Goal: Transaction & Acquisition: Purchase product/service

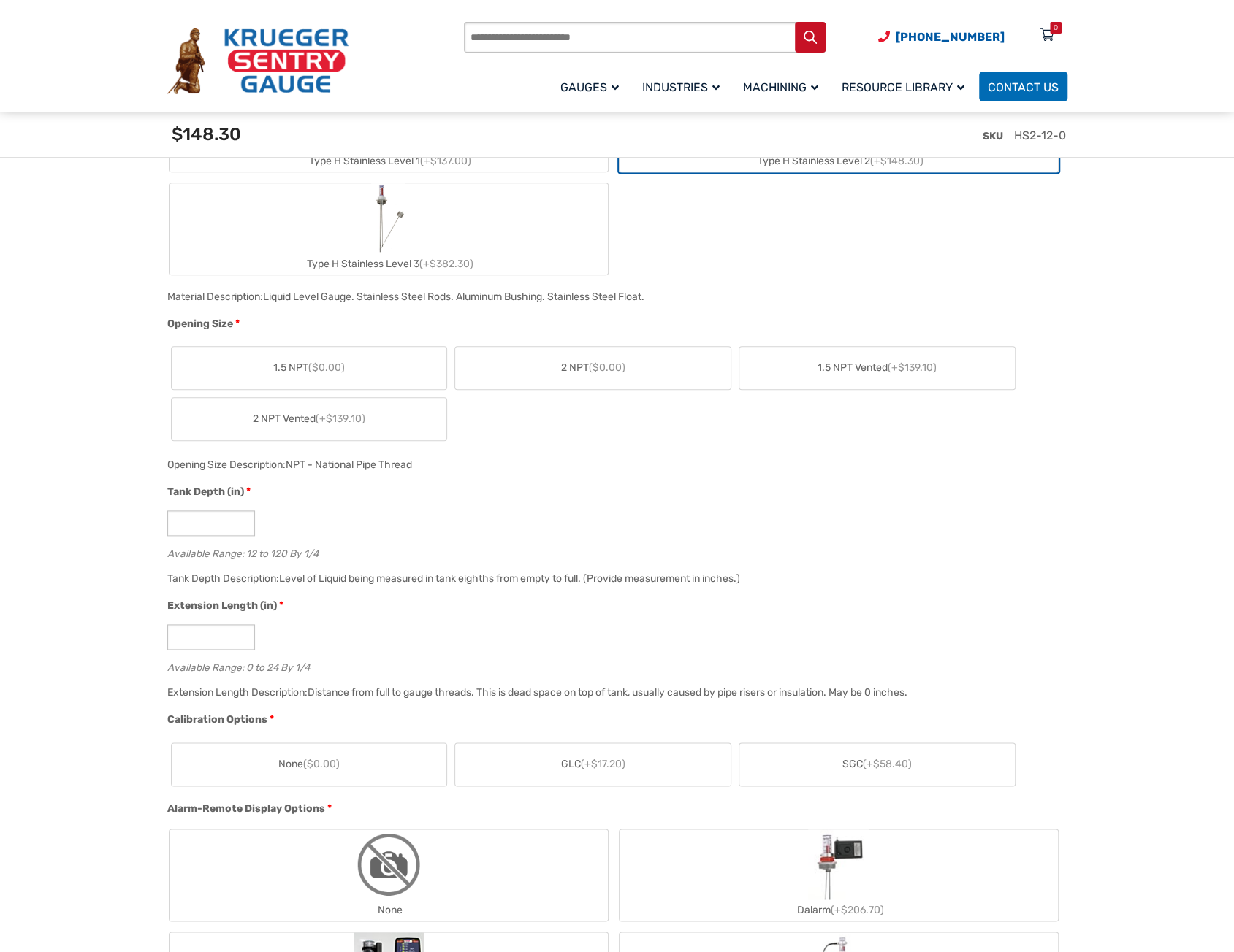
scroll to position [949, 0]
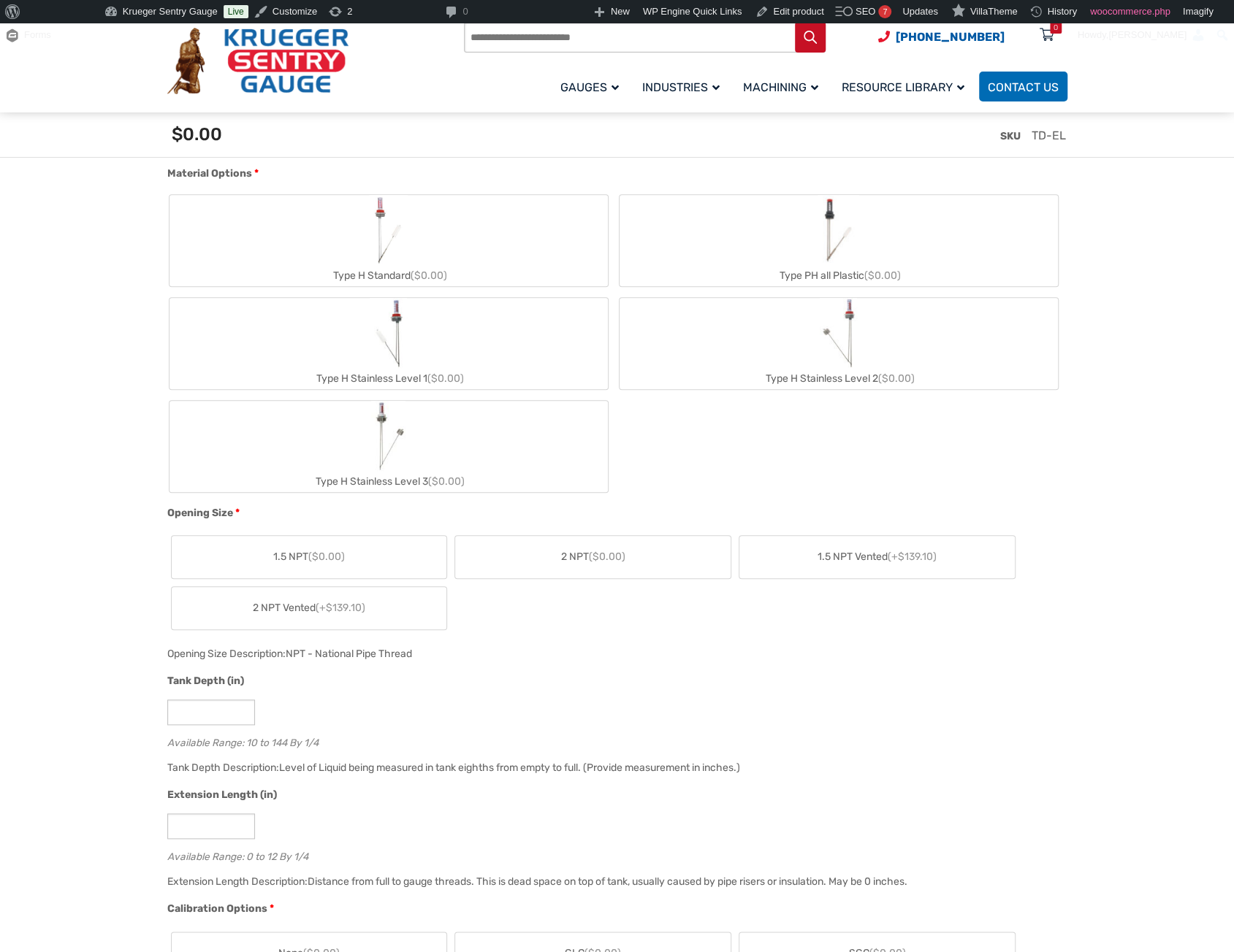
scroll to position [657, 0]
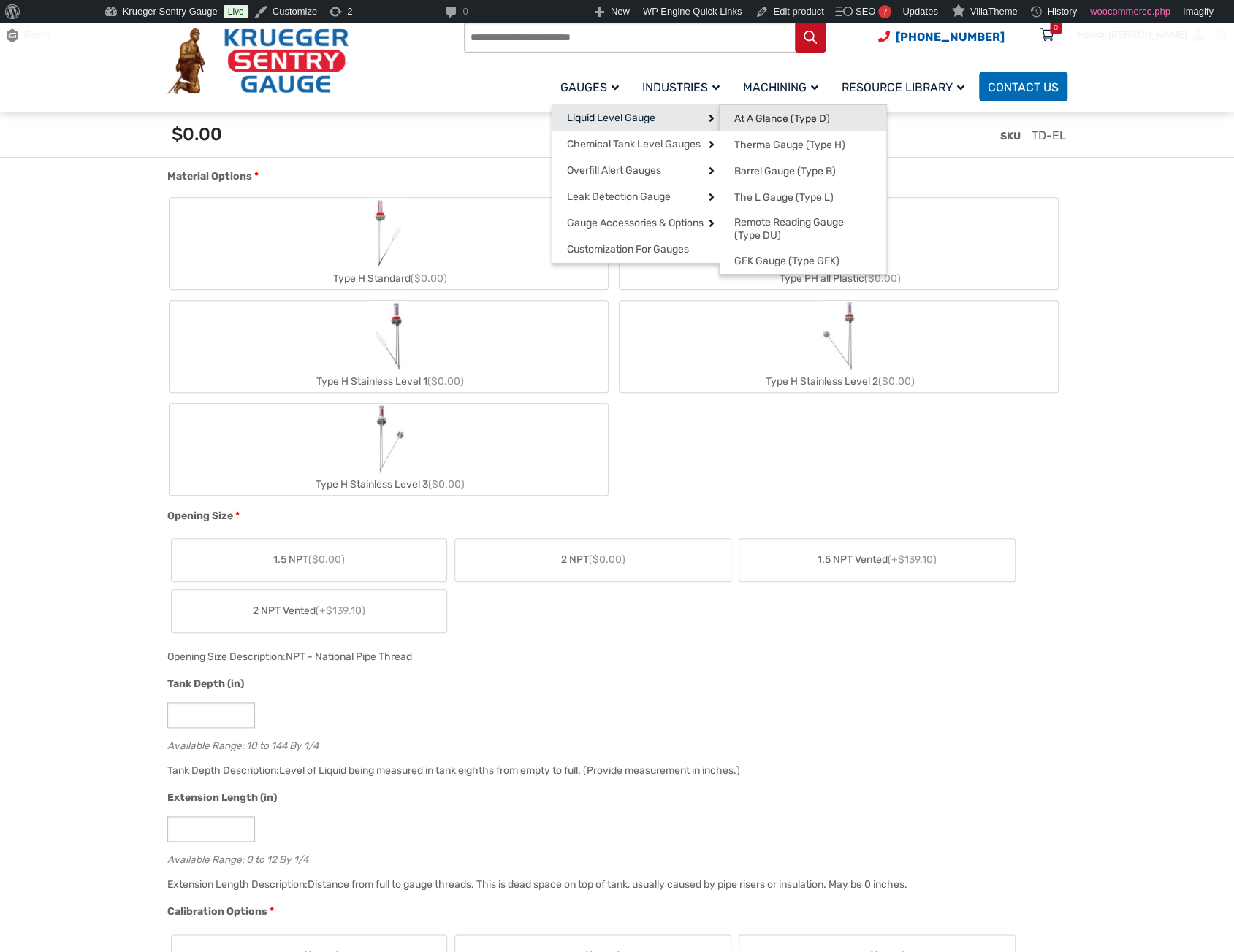
click at [770, 117] on span "At A Glance (Type D)" at bounding box center [781, 119] width 95 height 14
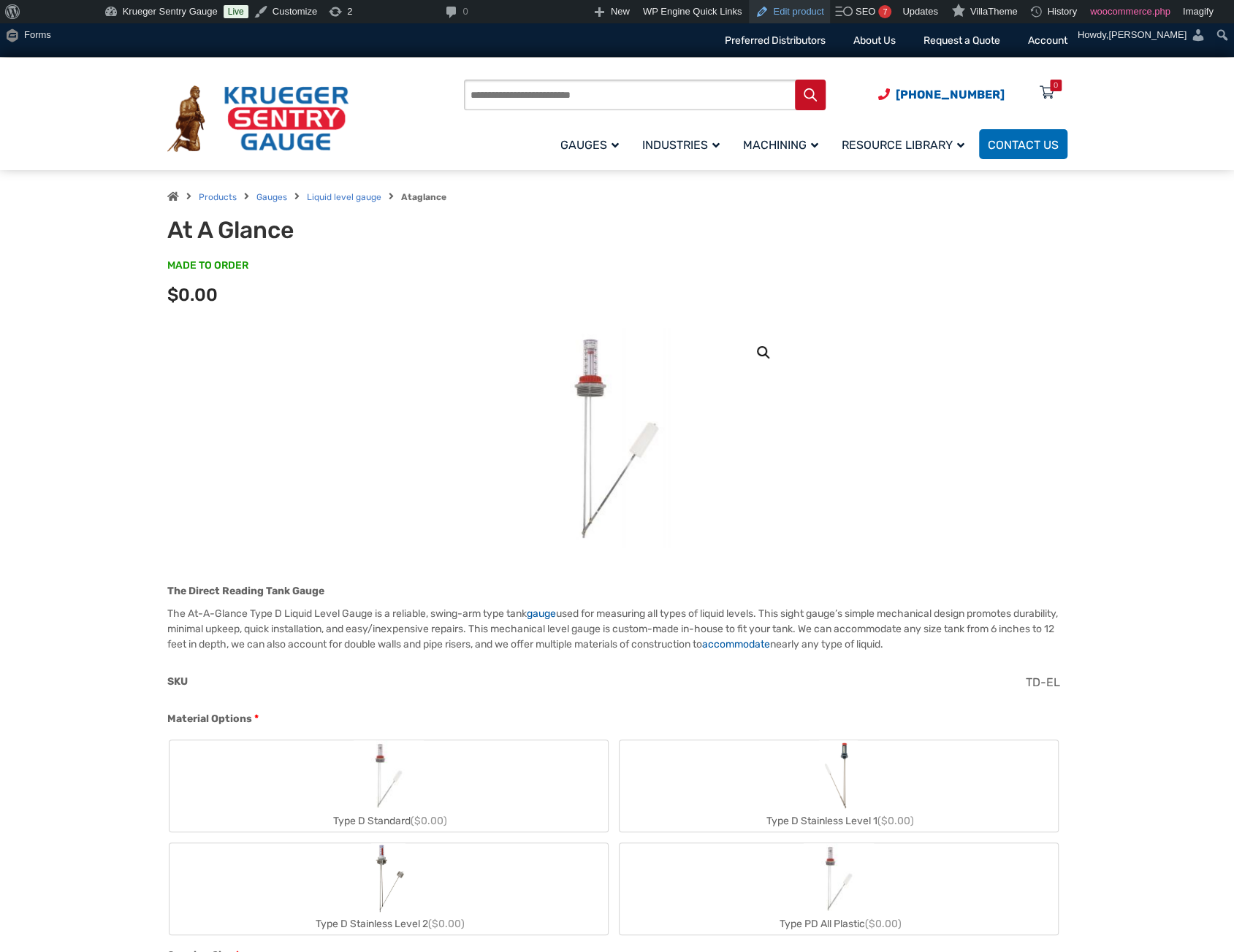
click at [782, 12] on link "Edit product" at bounding box center [789, 11] width 80 height 23
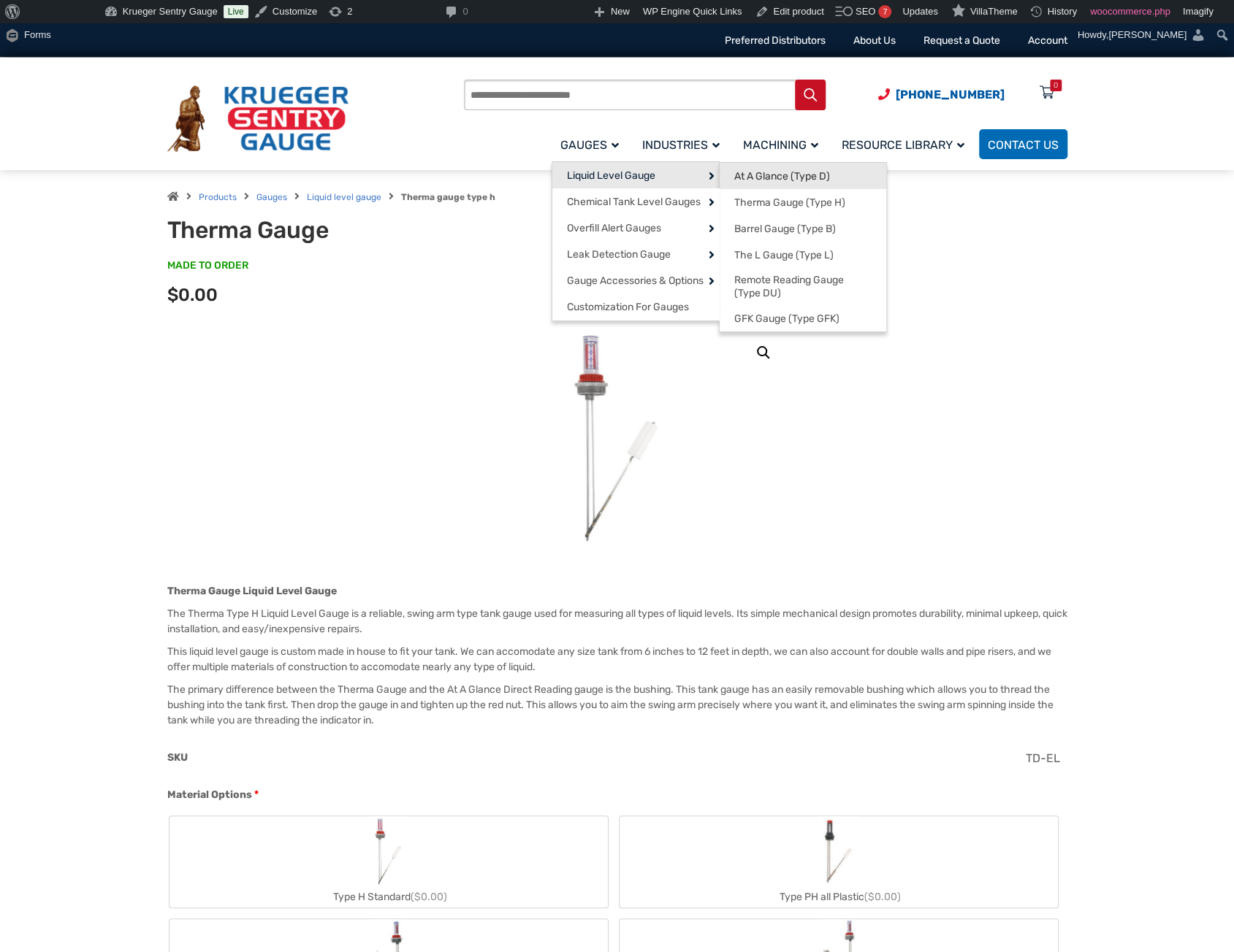
click at [795, 176] on span "At A Glance (Type D)" at bounding box center [781, 177] width 95 height 14
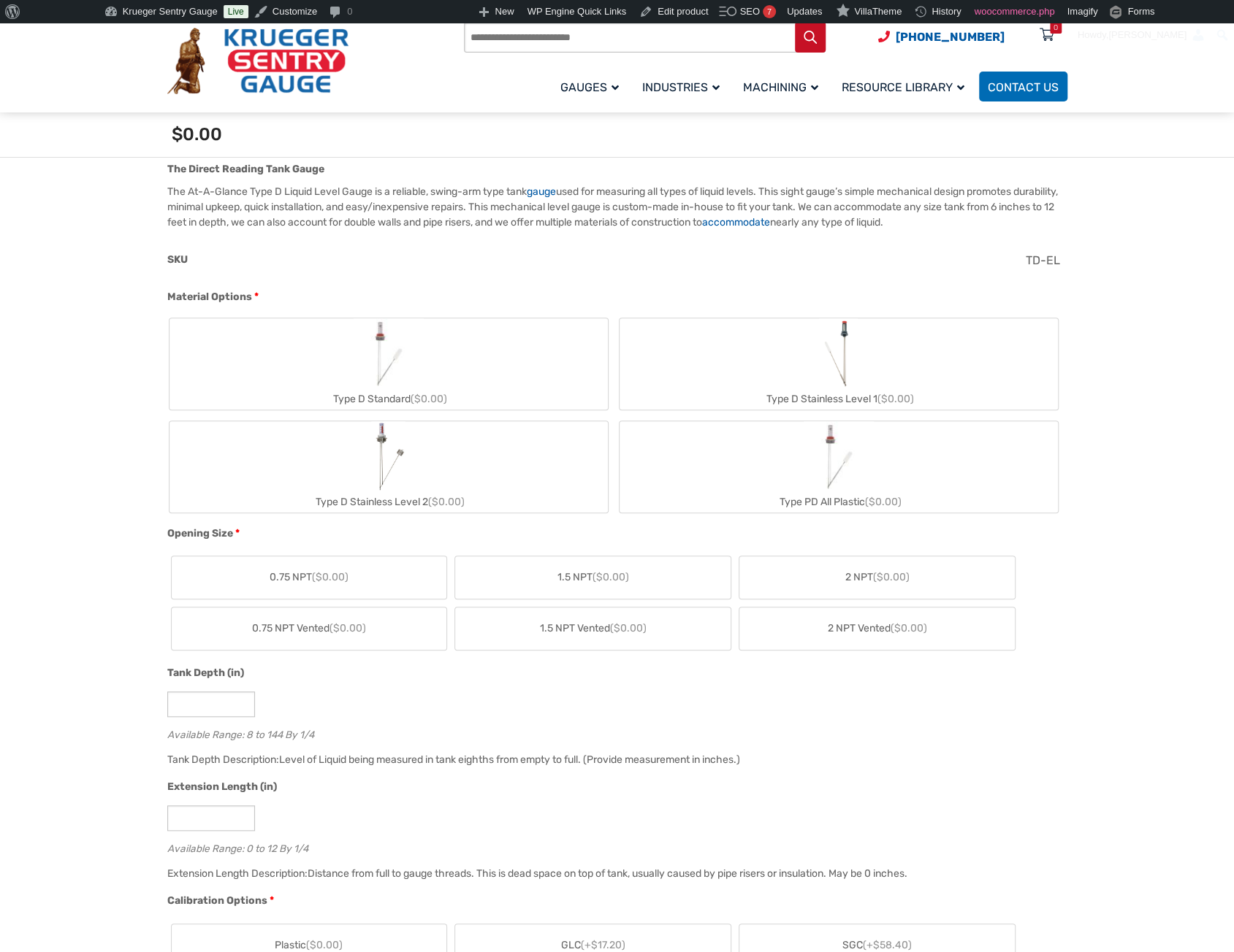
scroll to position [438, 0]
click at [382, 387] on img "Type D Standard" at bounding box center [388, 356] width 70 height 70
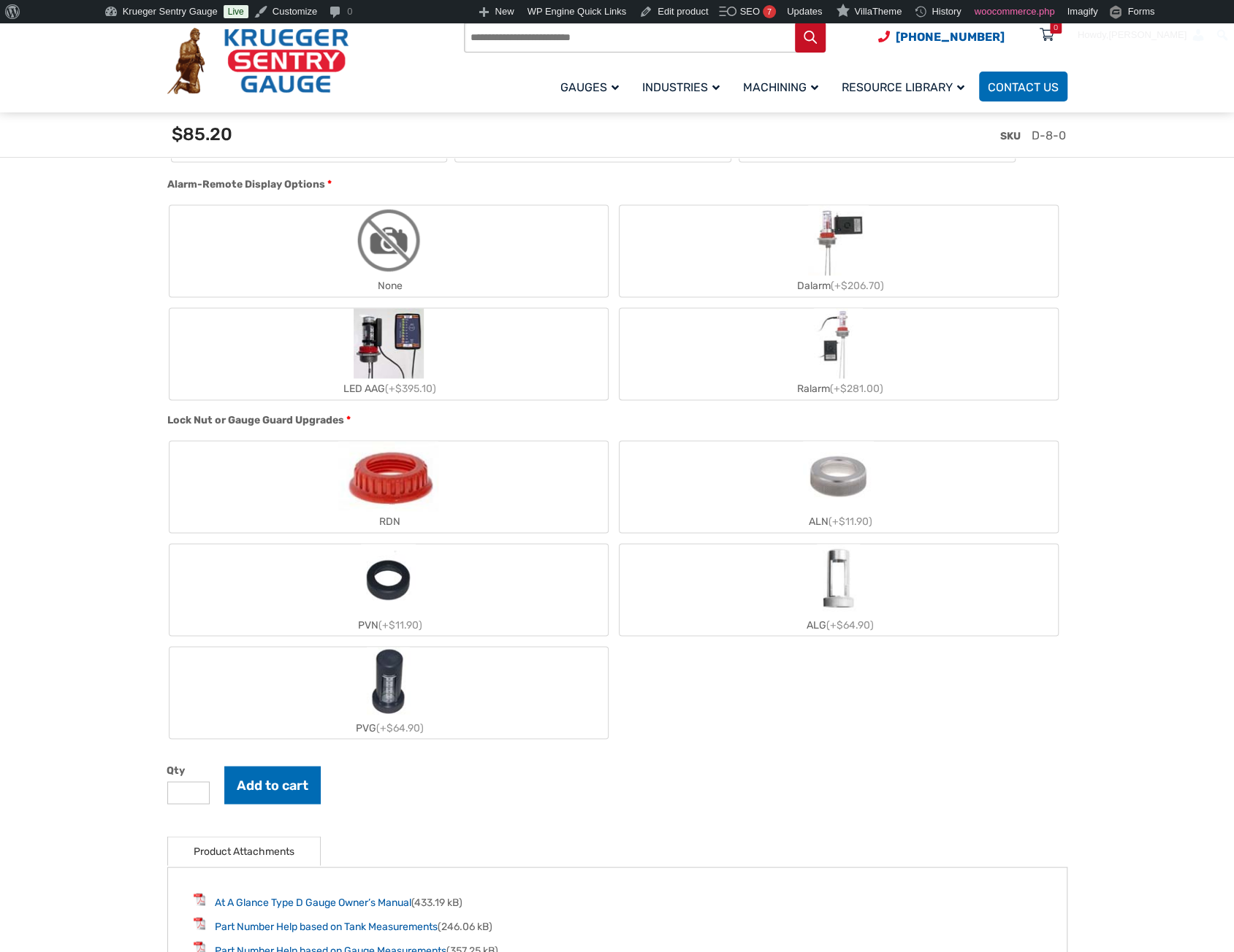
scroll to position [1315, 0]
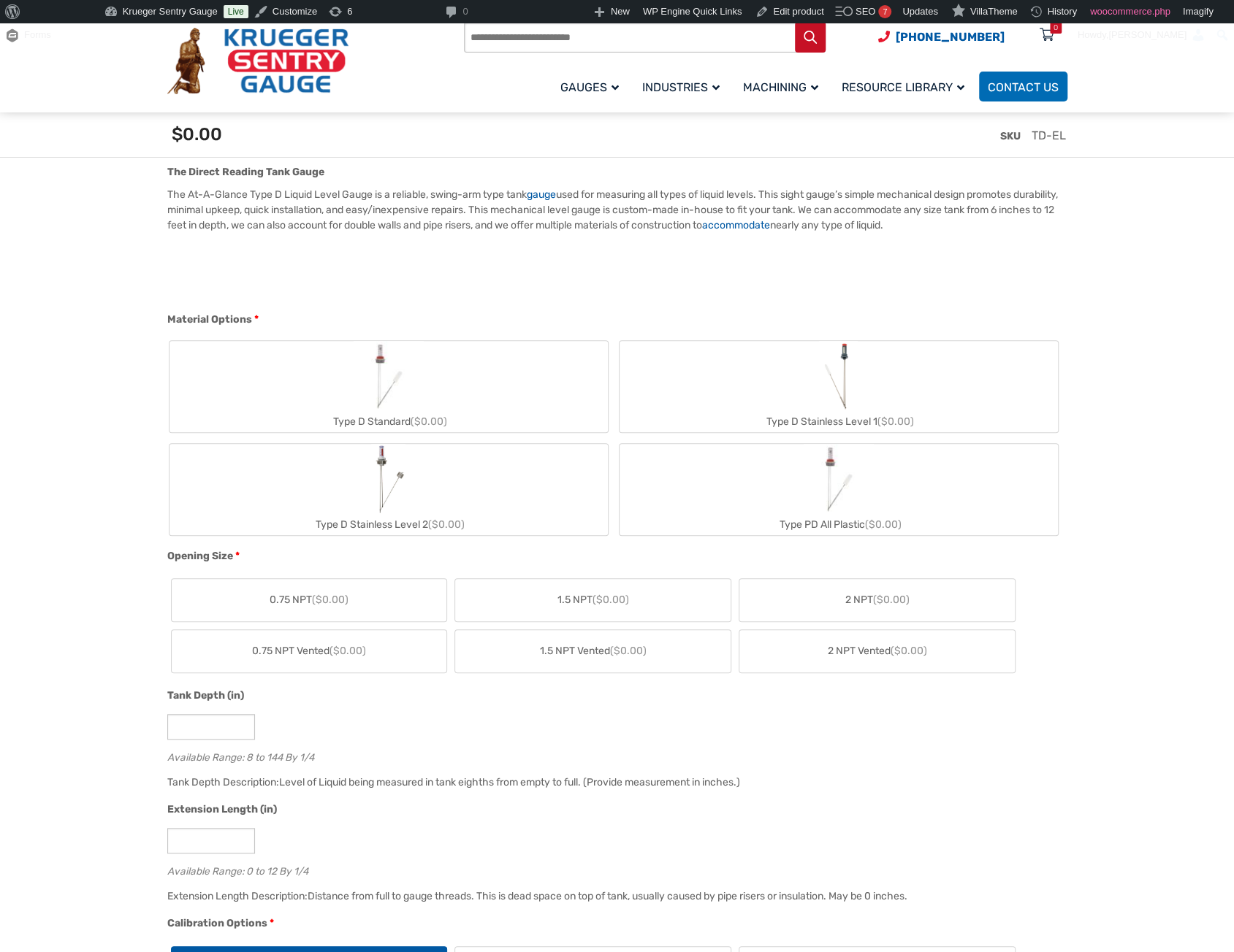
scroll to position [438, 0]
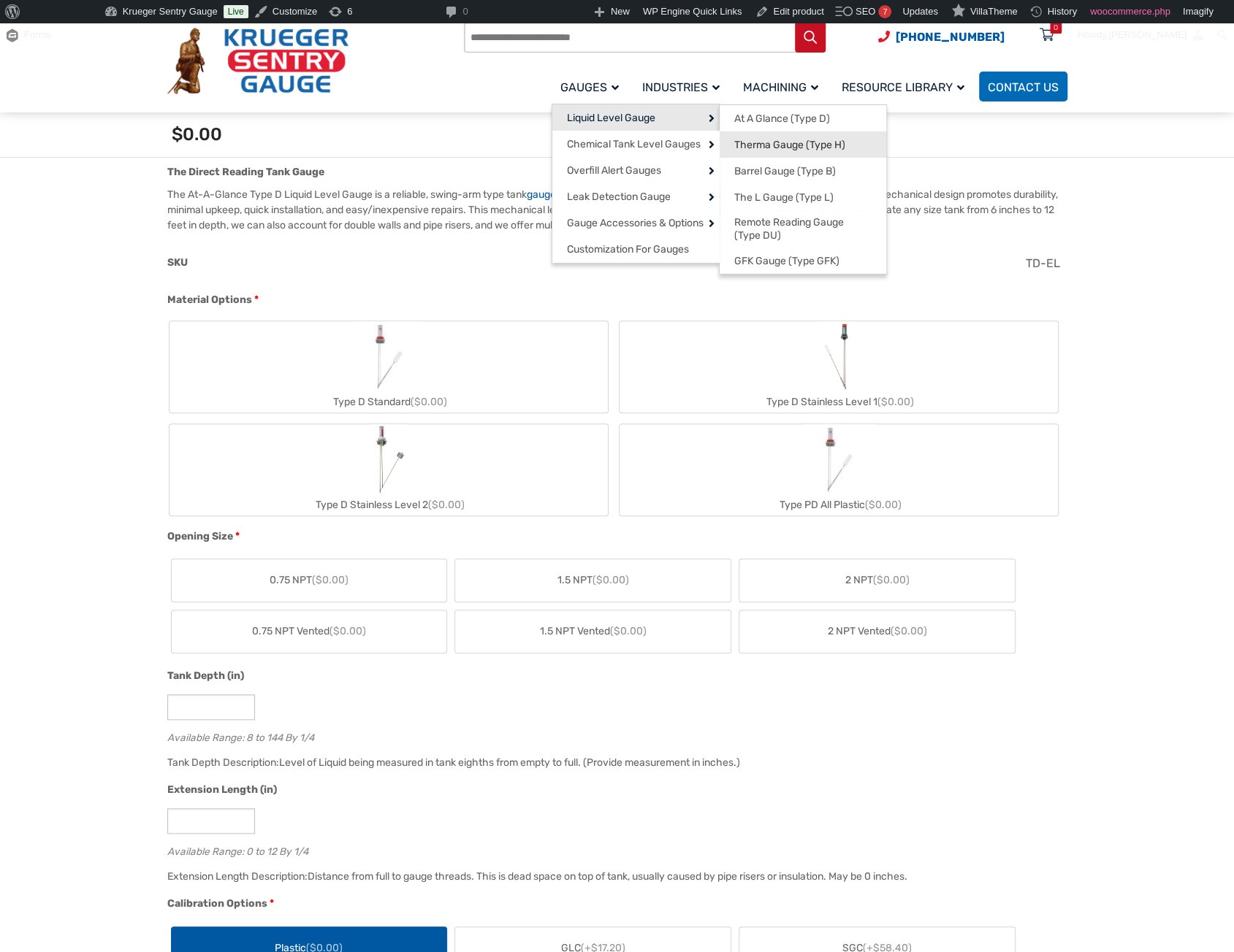
click at [755, 144] on span "Therma Gauge (Type H)" at bounding box center [789, 146] width 111 height 14
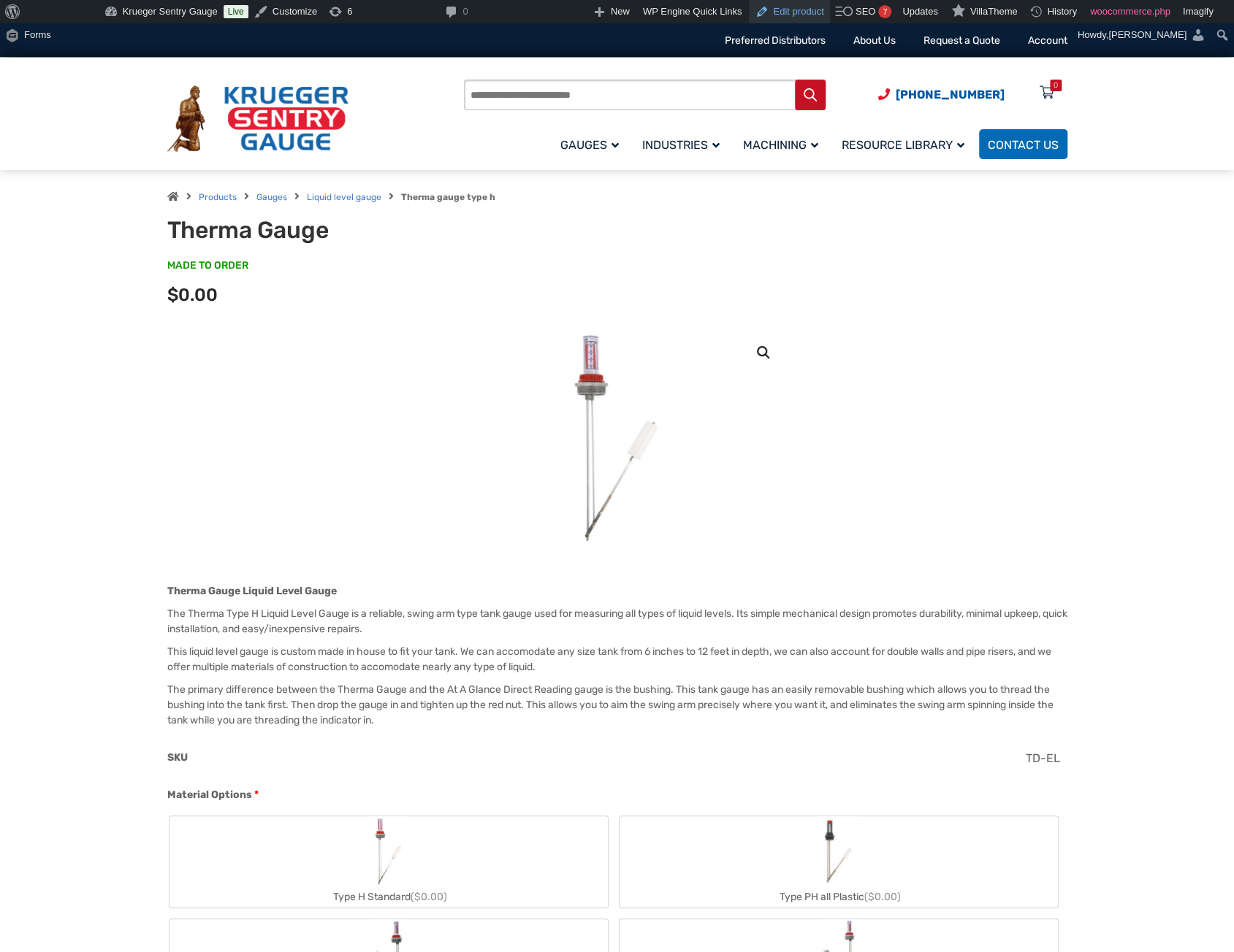
click at [792, 11] on link "Edit product" at bounding box center [789, 11] width 80 height 23
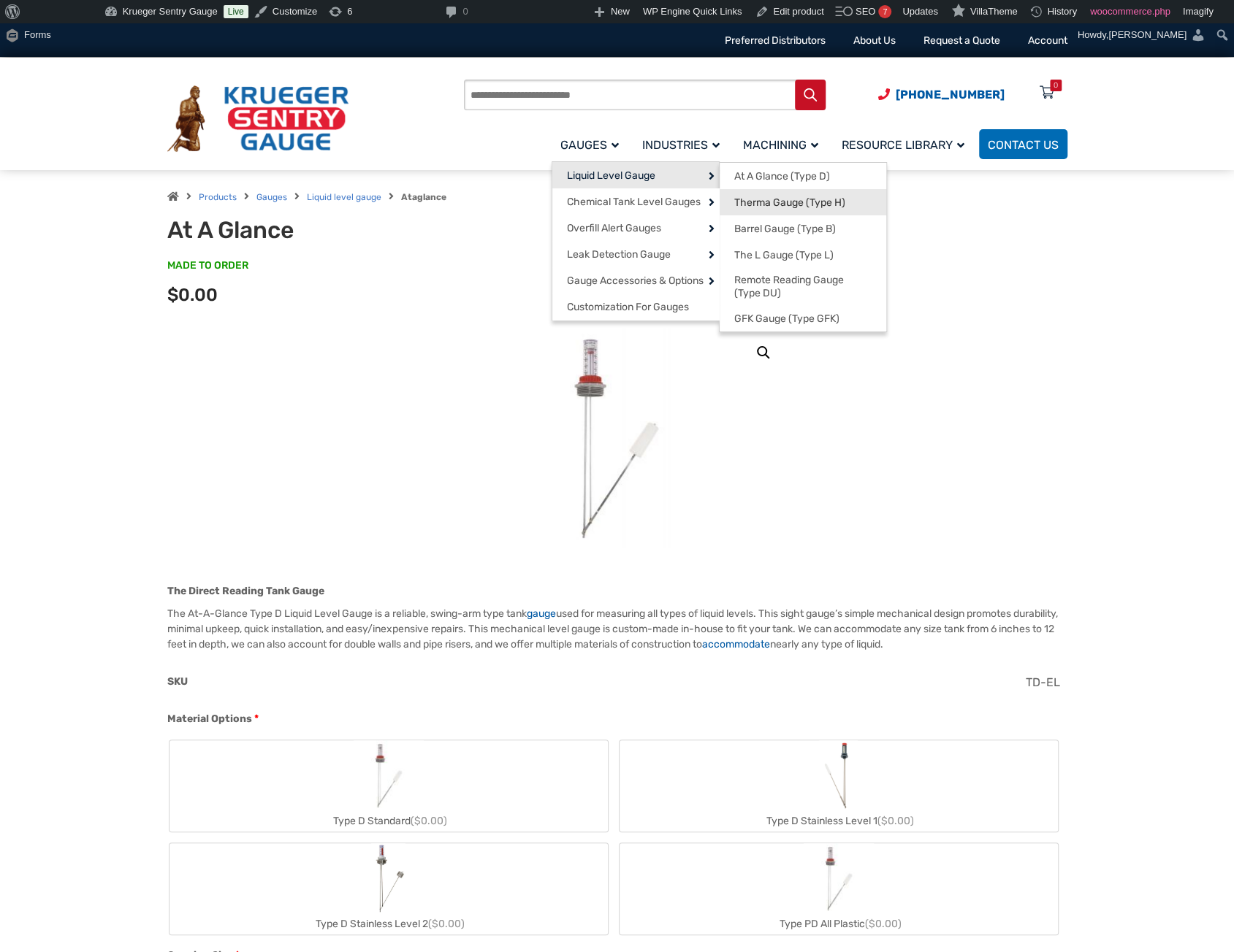
click at [751, 200] on span "Therma Gauge (Type H)" at bounding box center [789, 203] width 111 height 14
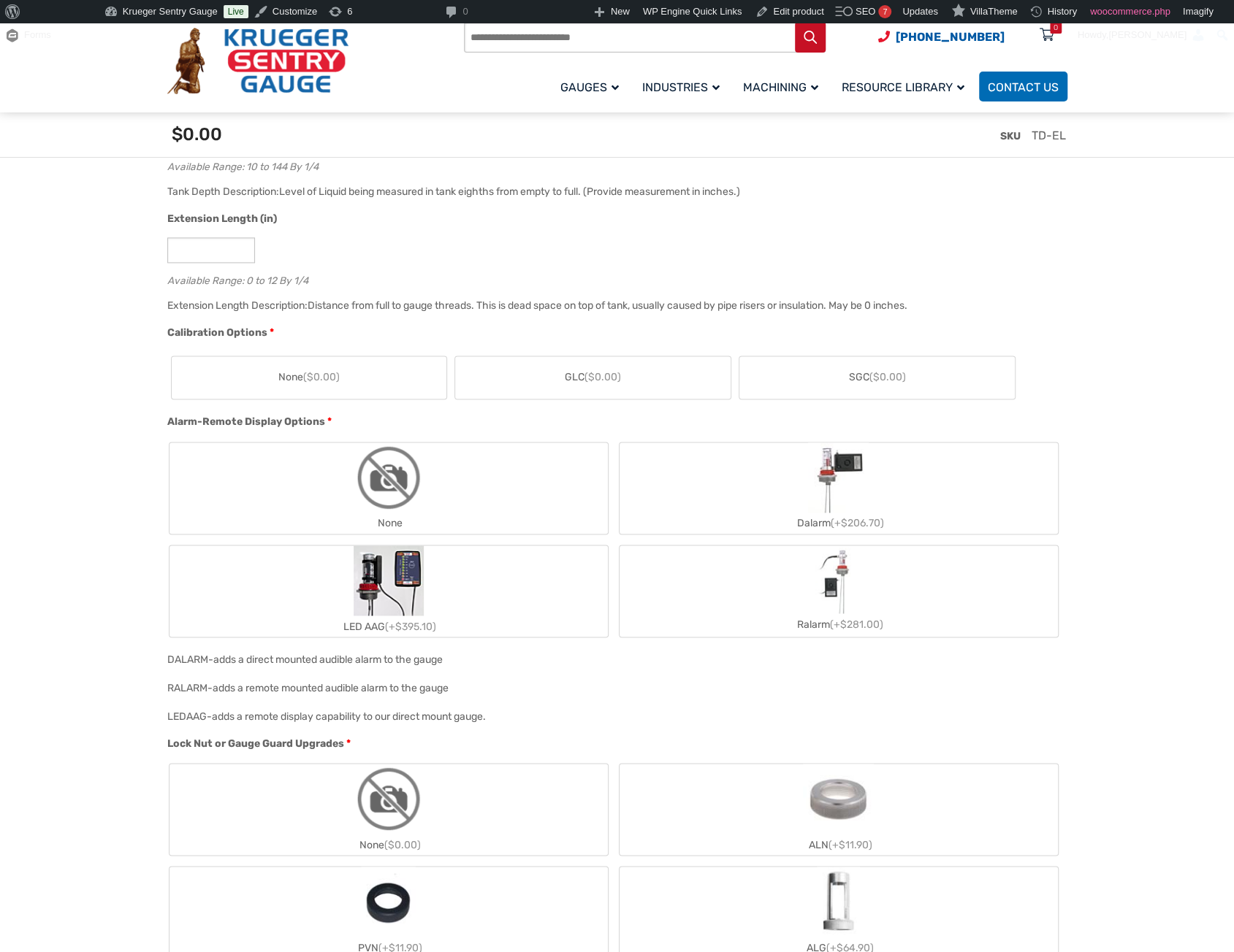
scroll to position [1241, 0]
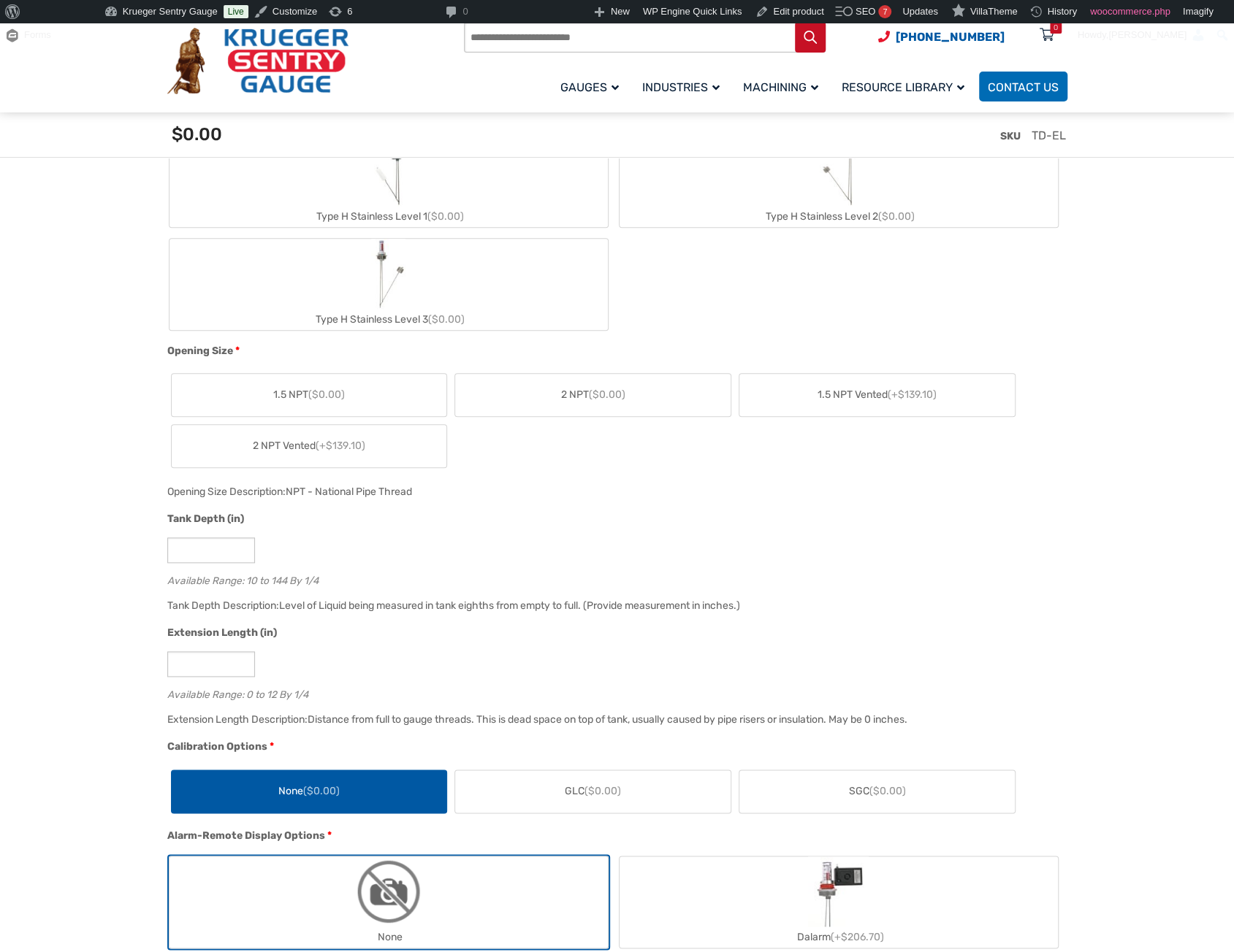
scroll to position [603, 0]
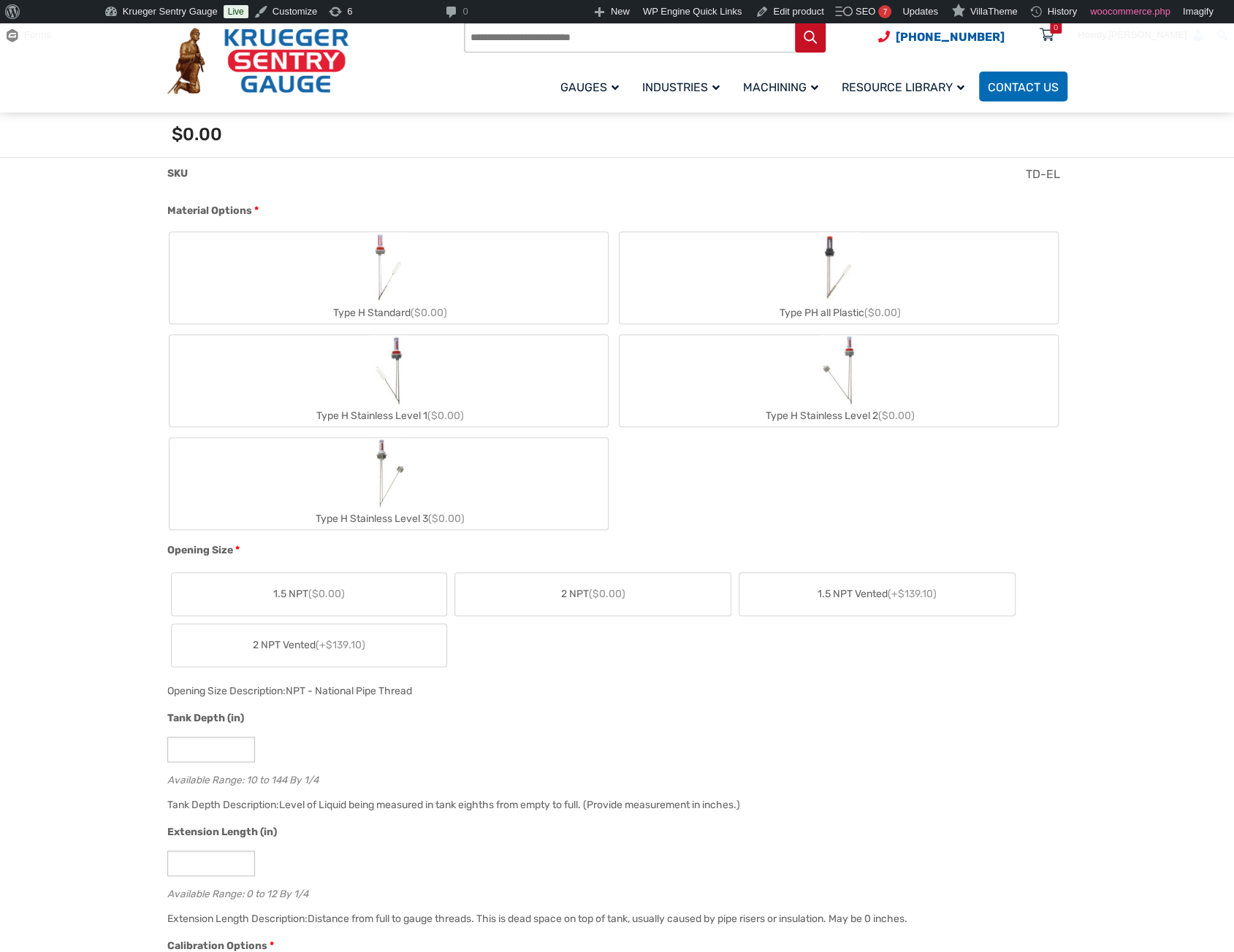
click at [351, 502] on label "Type H Stainless Level 3 ($0.00)" at bounding box center [389, 484] width 439 height 92
type input "**"
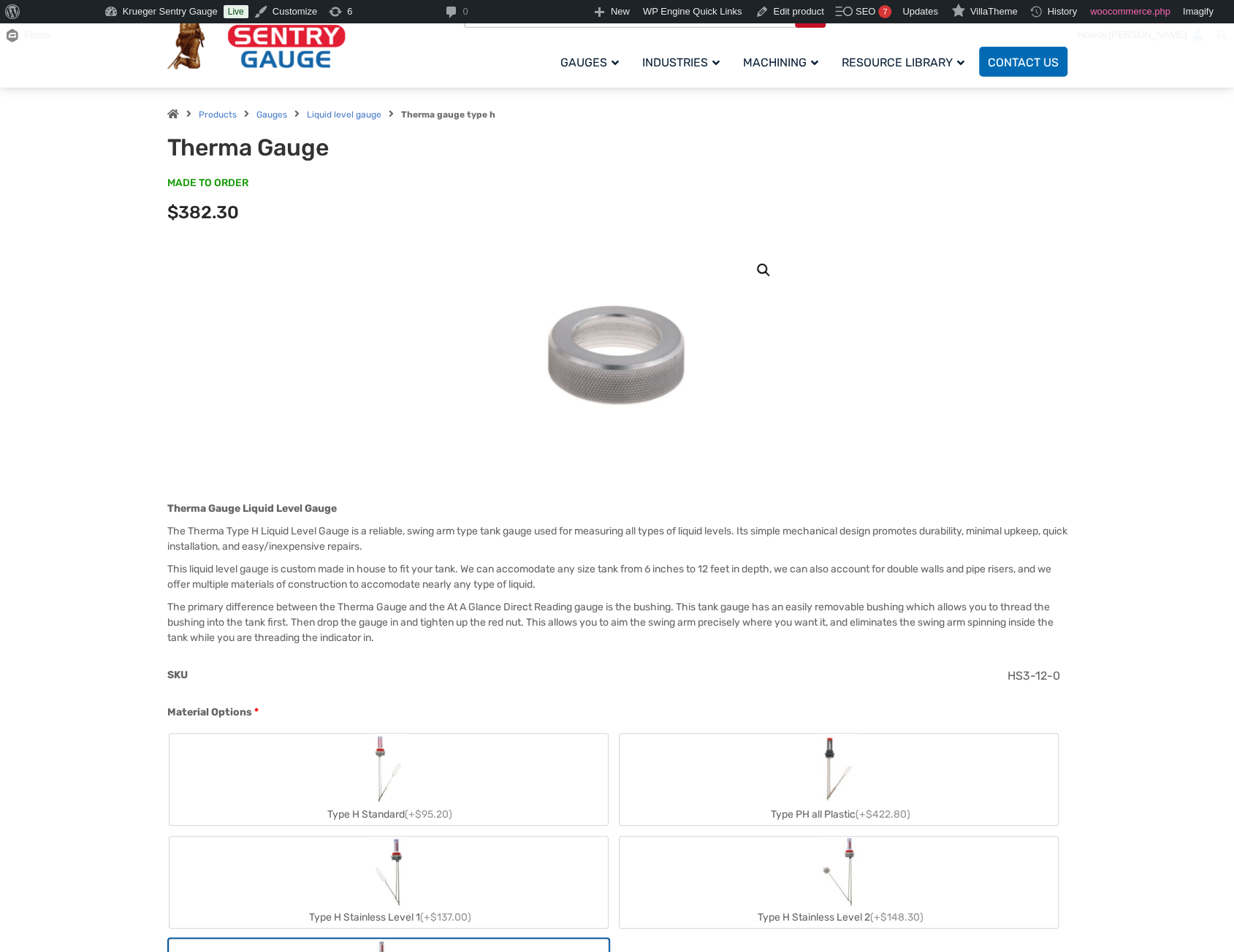
scroll to position [0, 0]
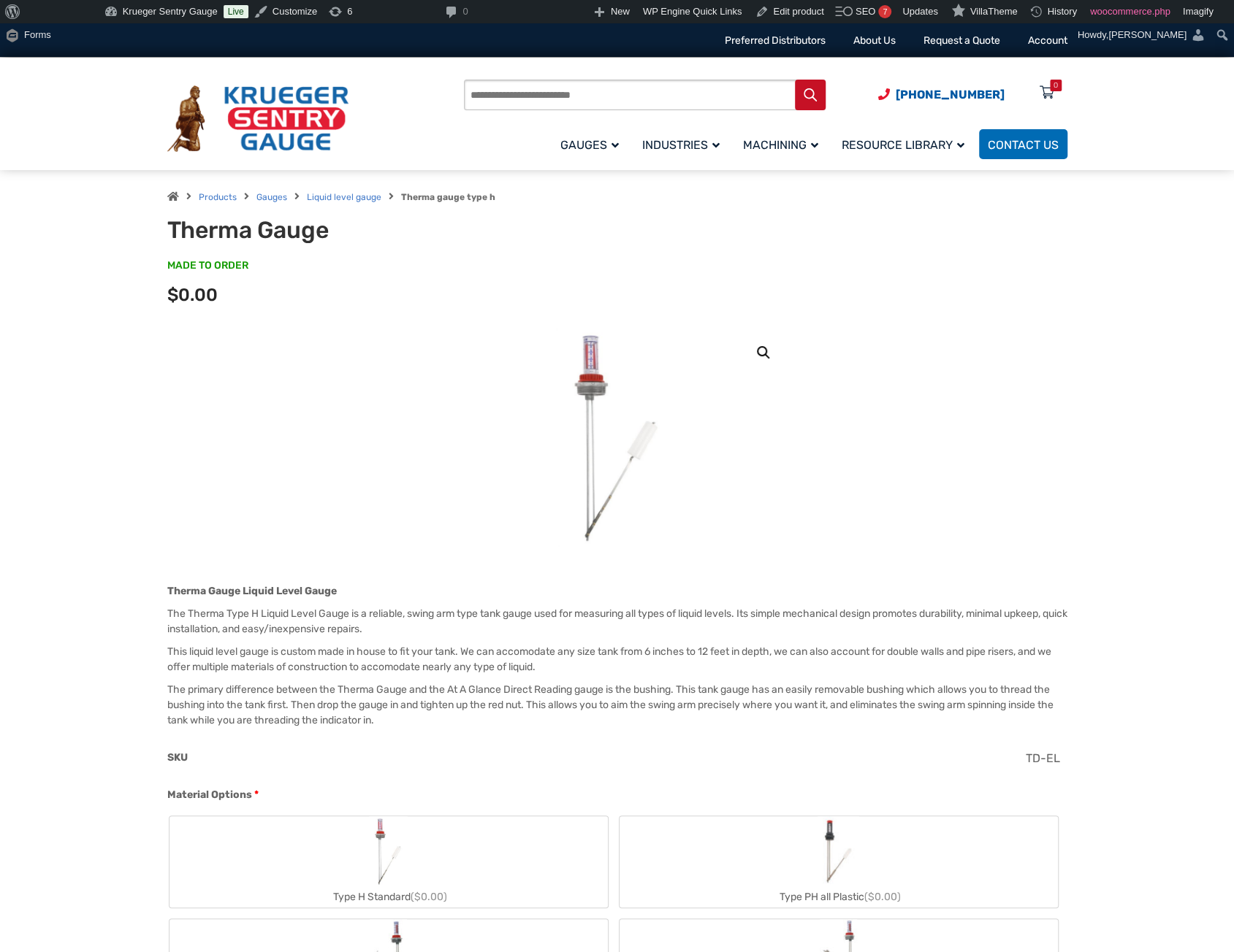
click at [812, 871] on label "Type PH all Plastic ($0.00)" at bounding box center [839, 862] width 439 height 92
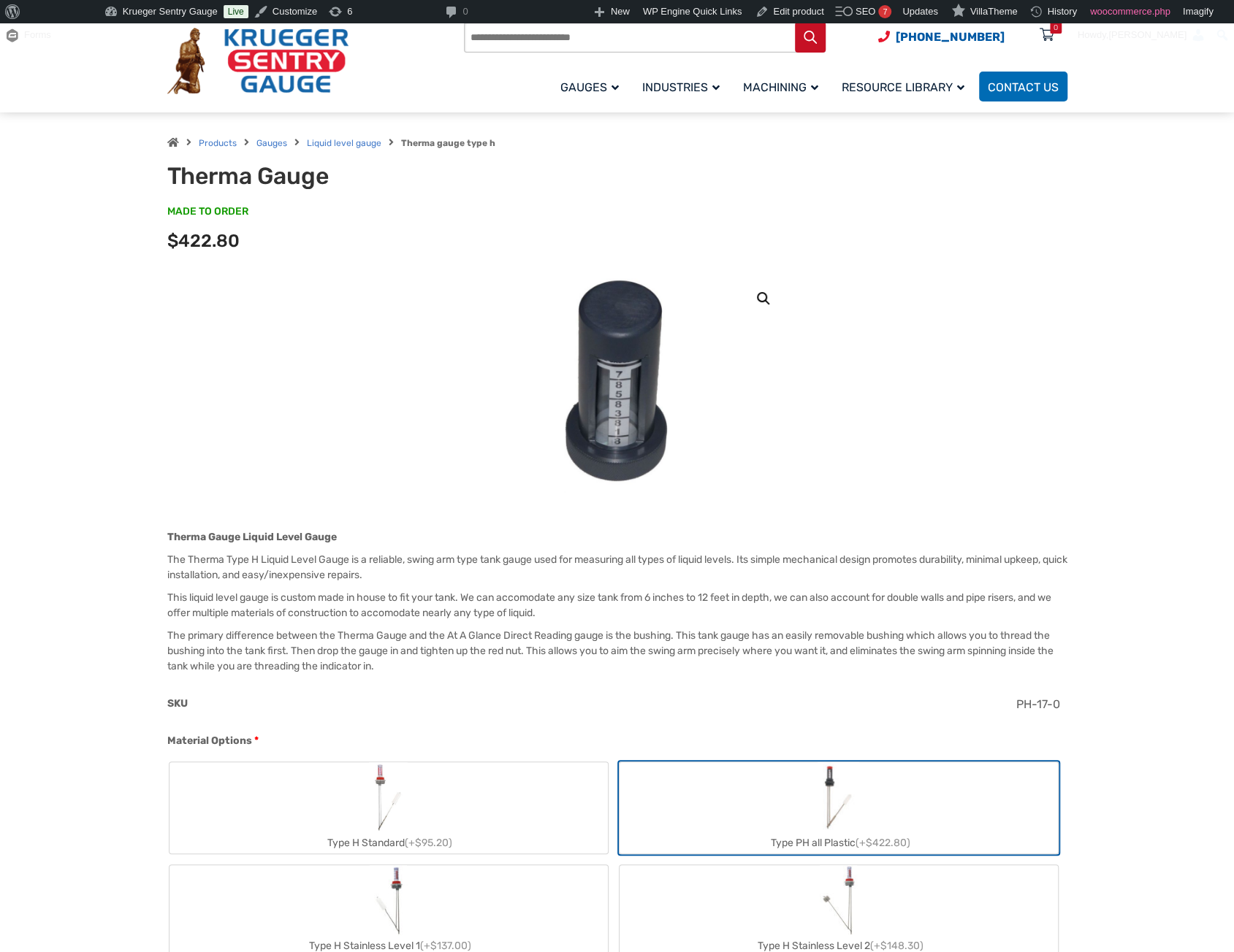
scroll to position [73, 0]
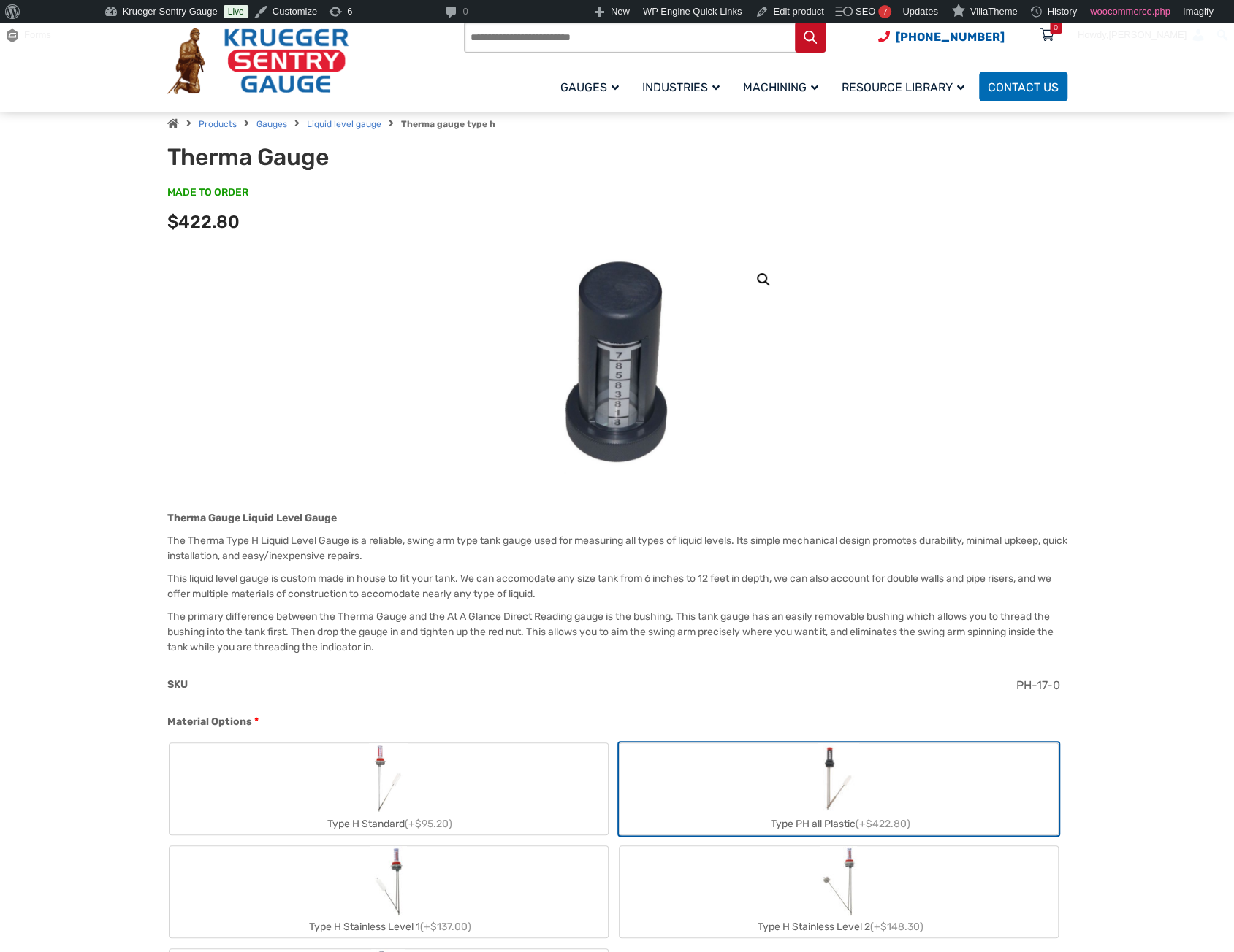
click at [483, 898] on label "Type H Stainless Level 1 (+$137.00)" at bounding box center [389, 892] width 439 height 92
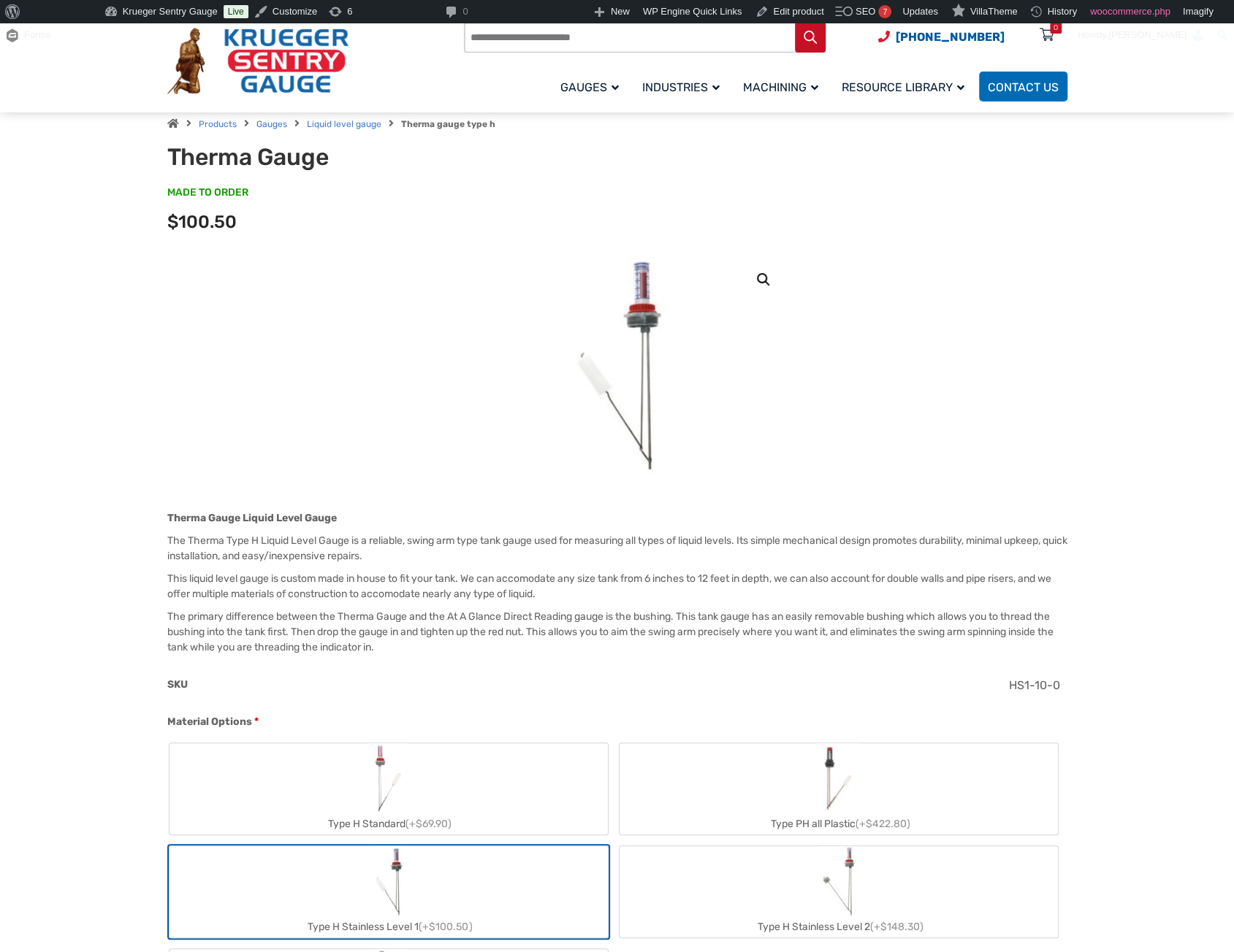
click at [717, 909] on label "Type H Stainless Level 2 (+$148.30)" at bounding box center [839, 892] width 439 height 92
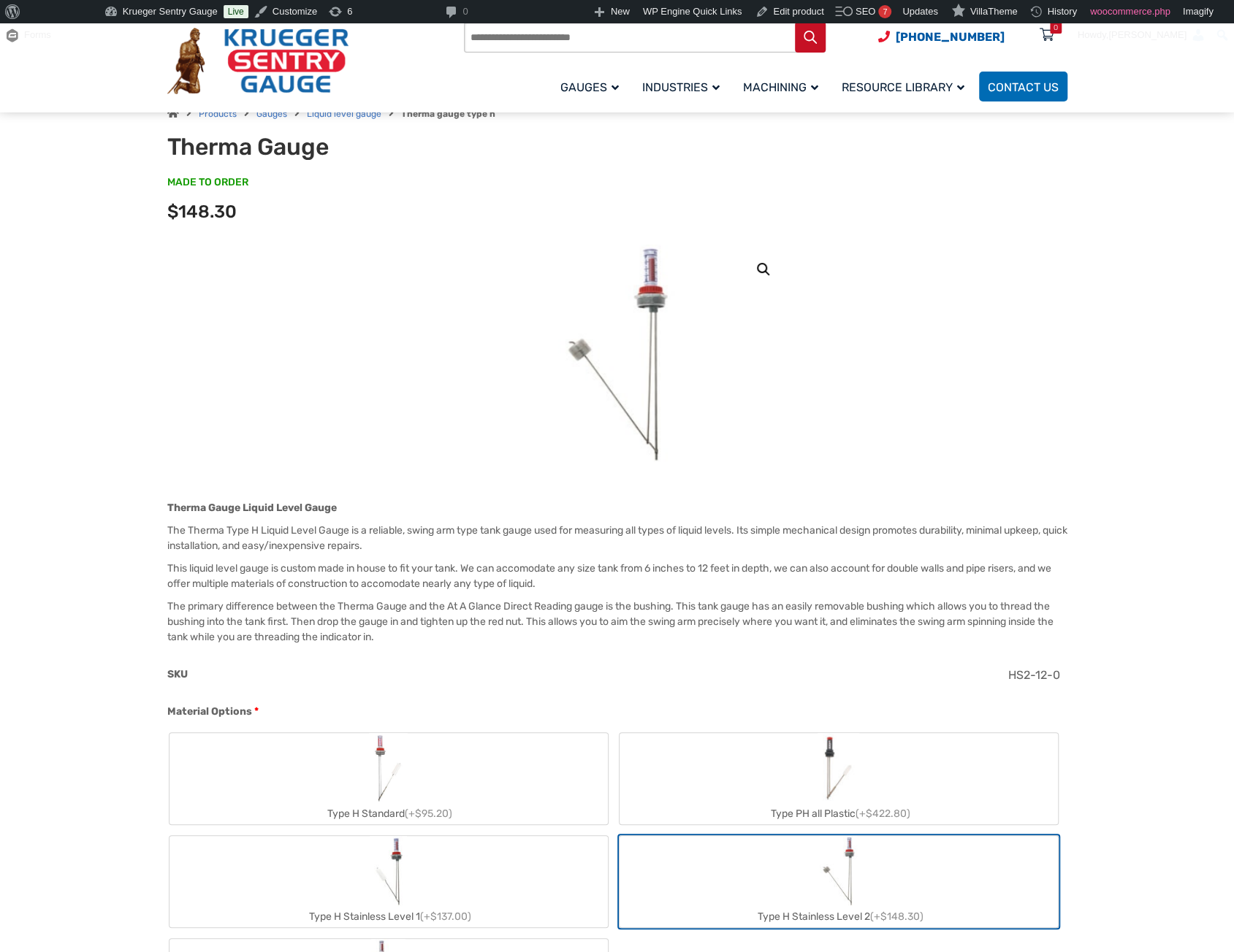
scroll to position [146, 0]
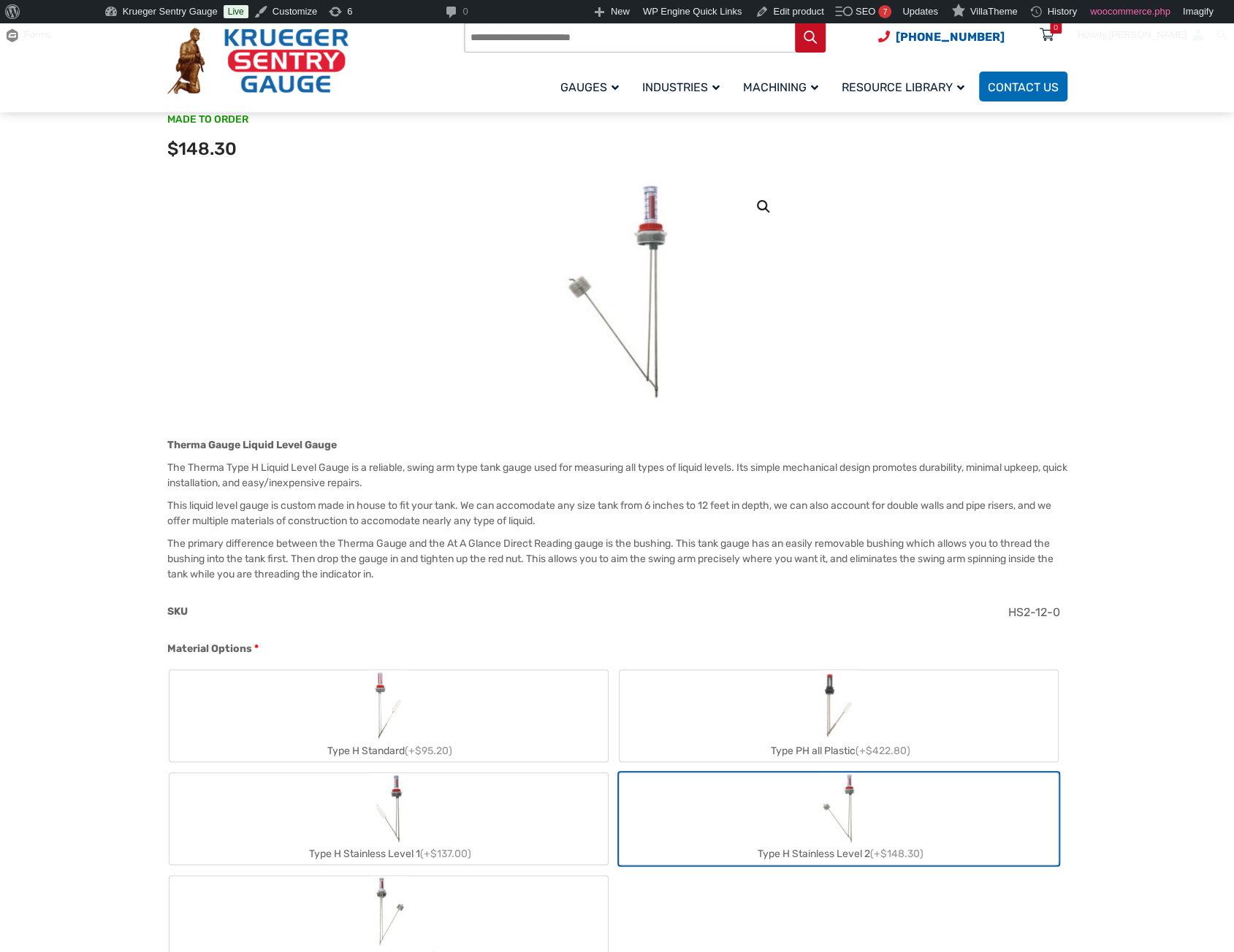
click at [526, 911] on label "Type H Stainless Level 3 (+$382.30)" at bounding box center [389, 922] width 439 height 92
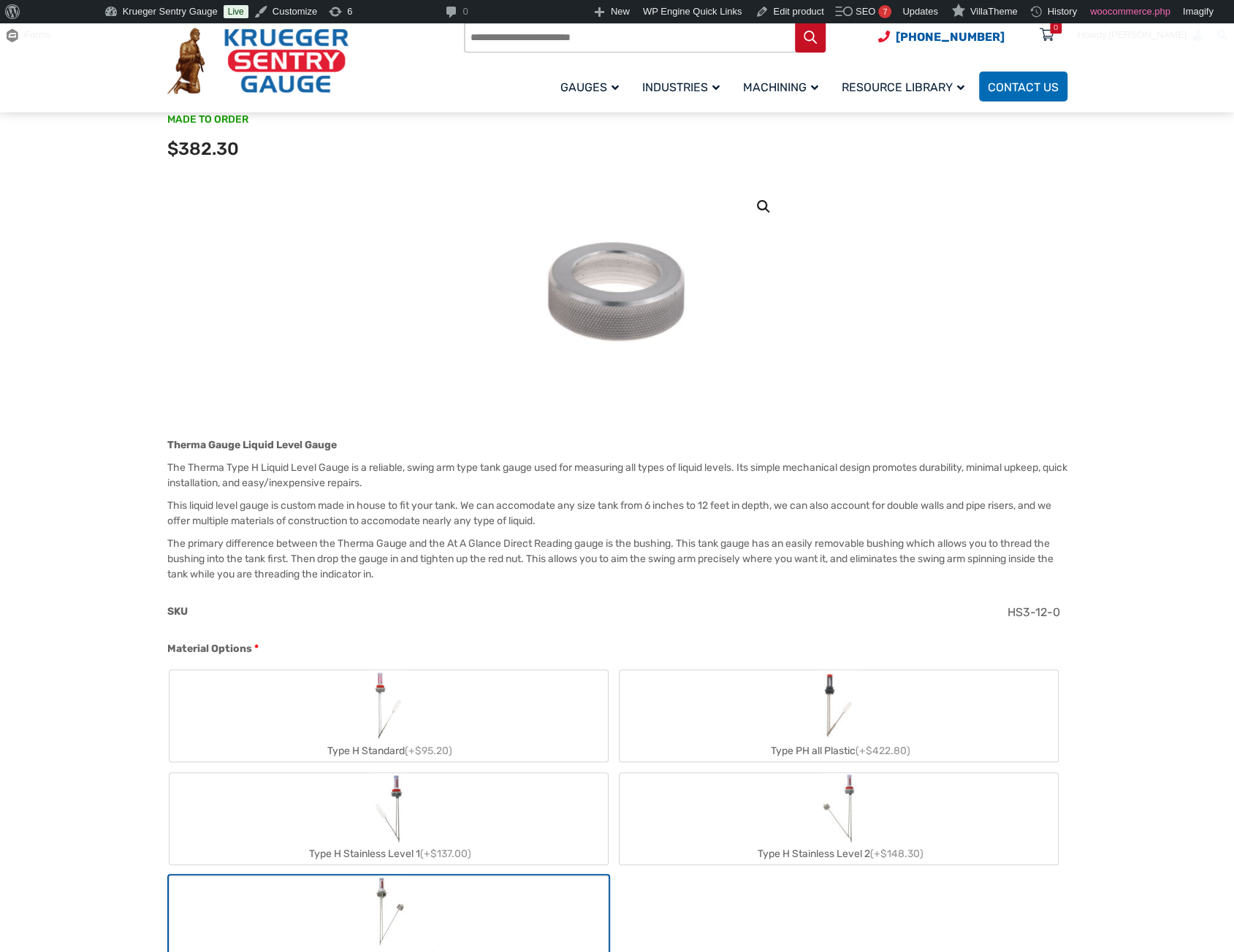
click at [818, 718] on img "Type PH all Plastic" at bounding box center [837, 705] width 41 height 70
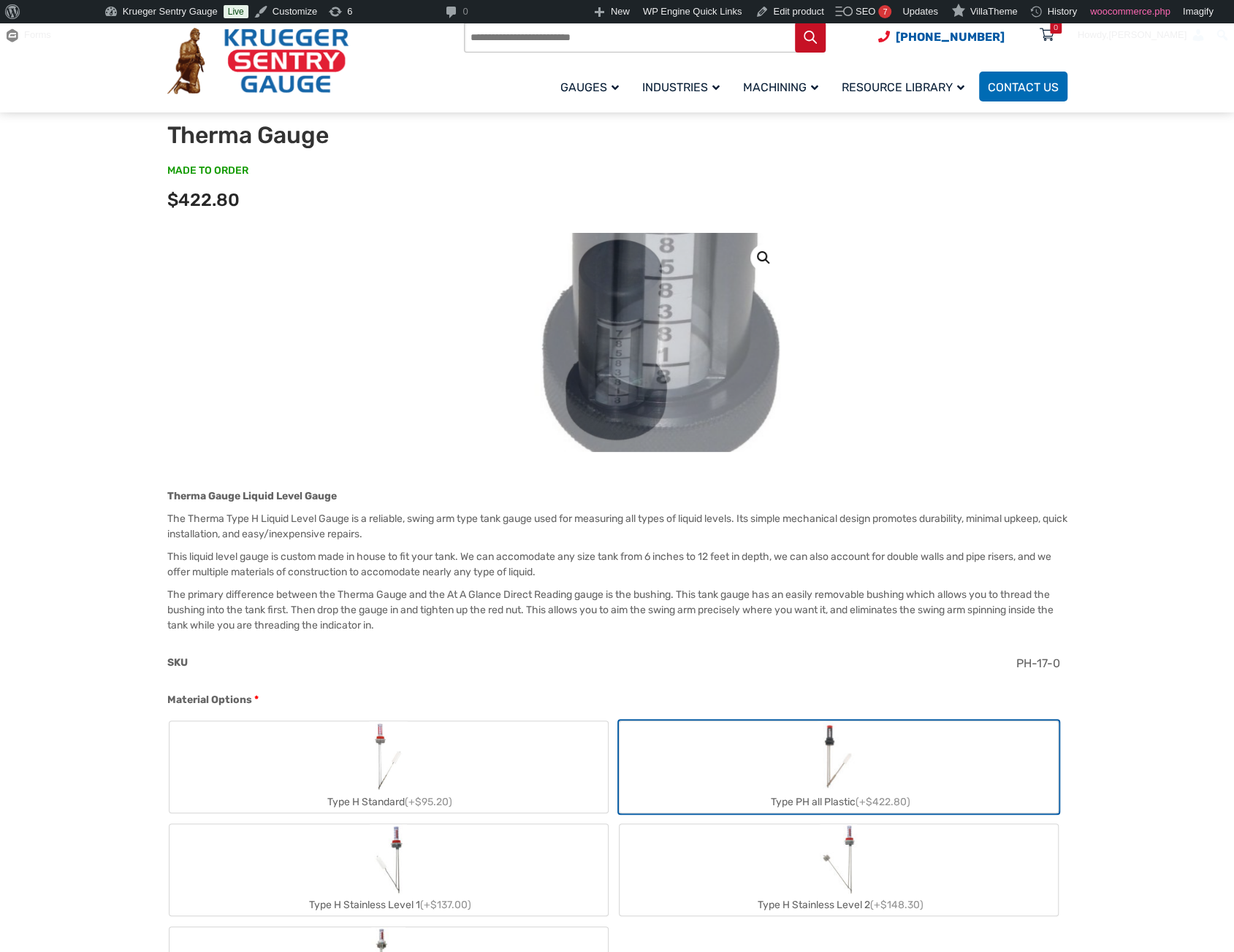
scroll to position [73, 0]
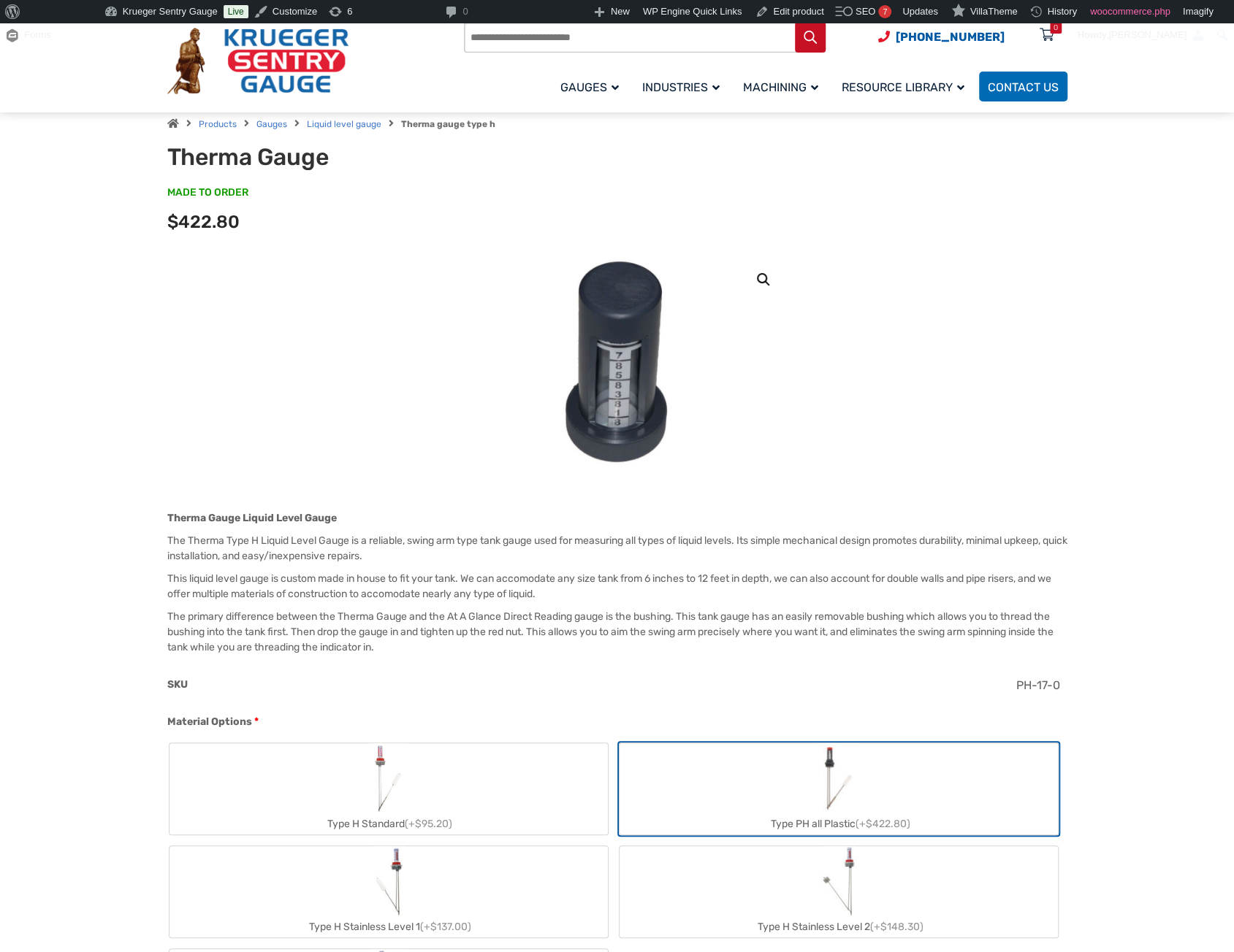
click at [373, 788] on img "Type H Standard" at bounding box center [388, 778] width 40 height 70
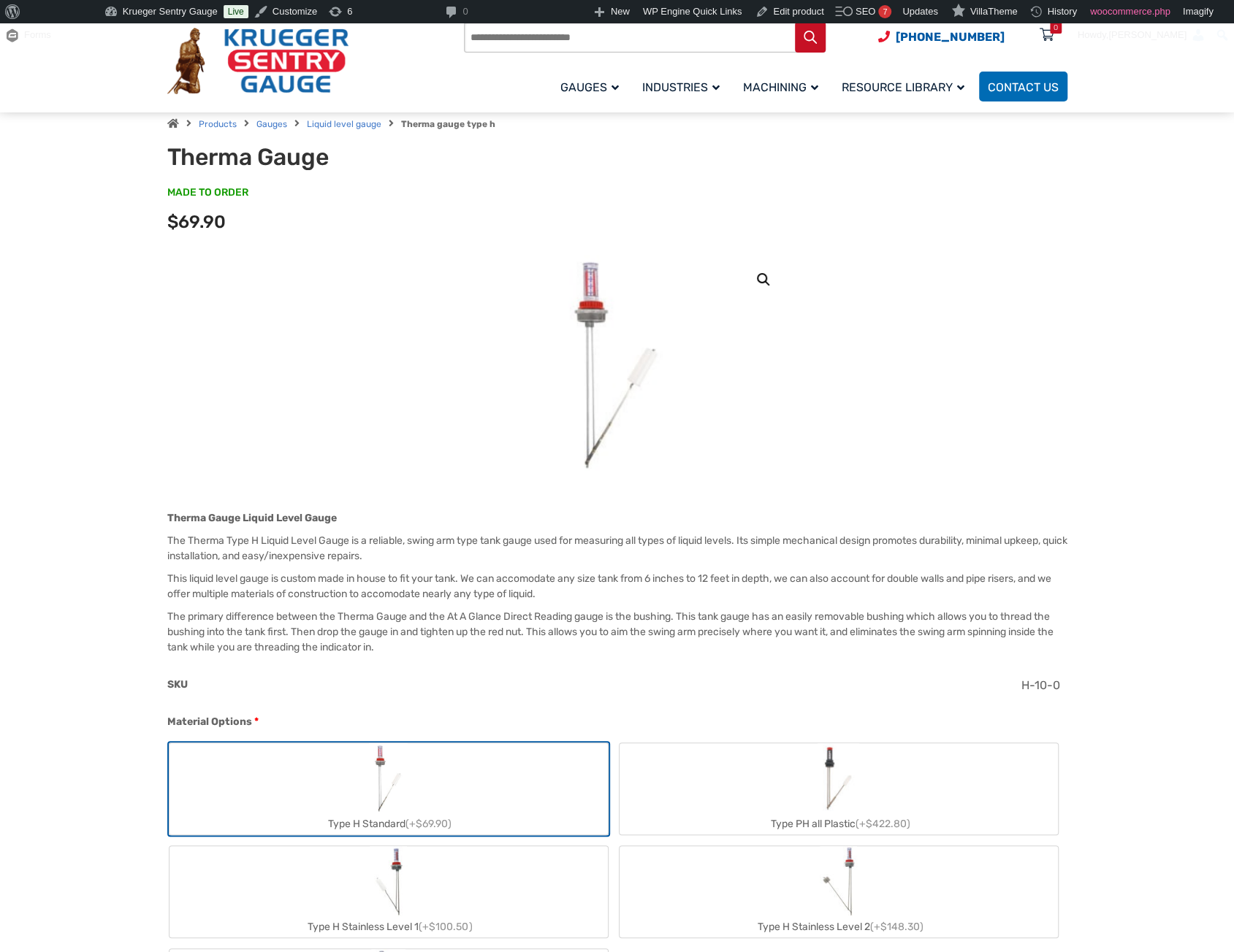
click at [748, 785] on label "Type PH all Plastic (+$422.80)" at bounding box center [839, 789] width 439 height 92
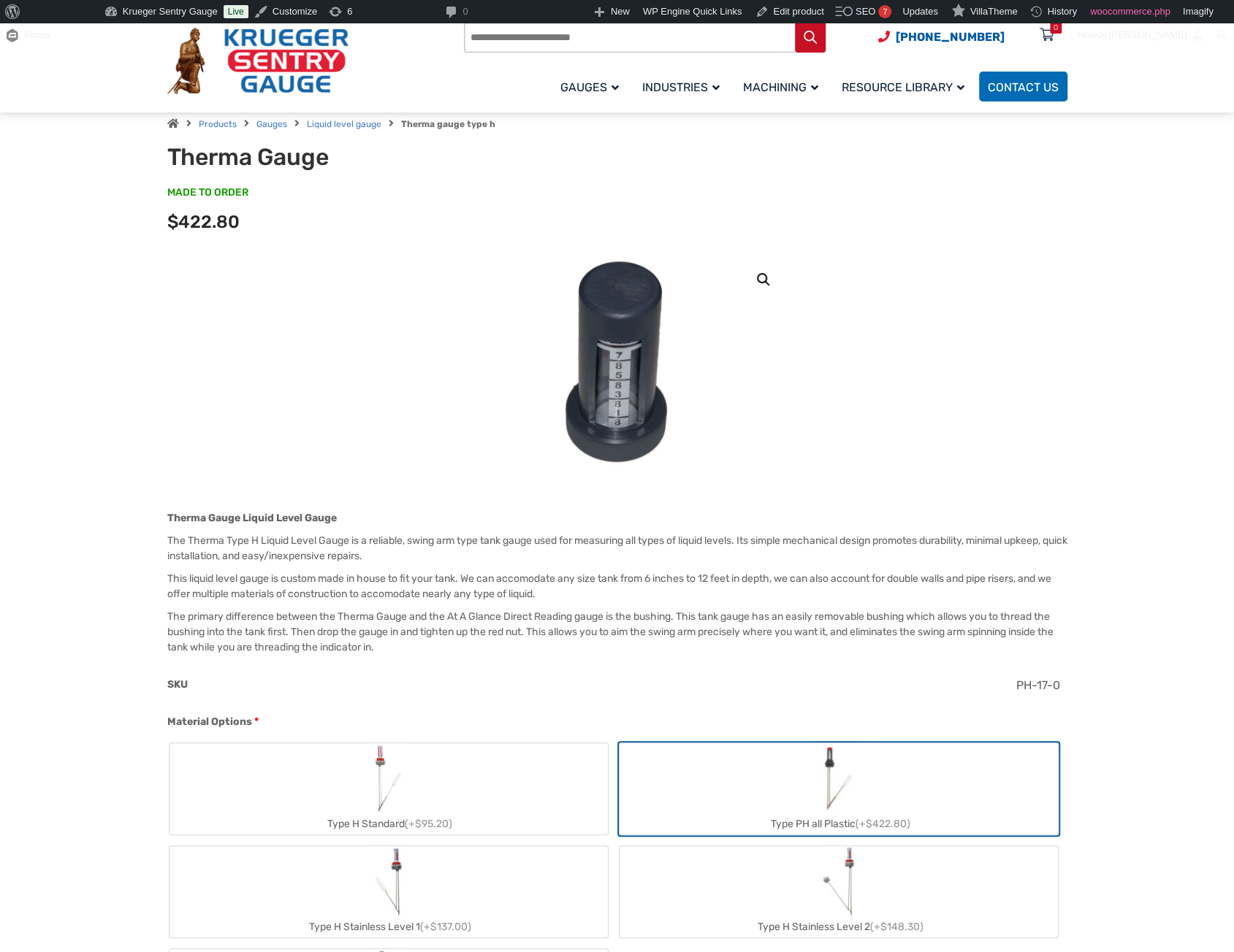
click at [472, 797] on label "Type H Standard (+$95.20)" at bounding box center [389, 789] width 439 height 92
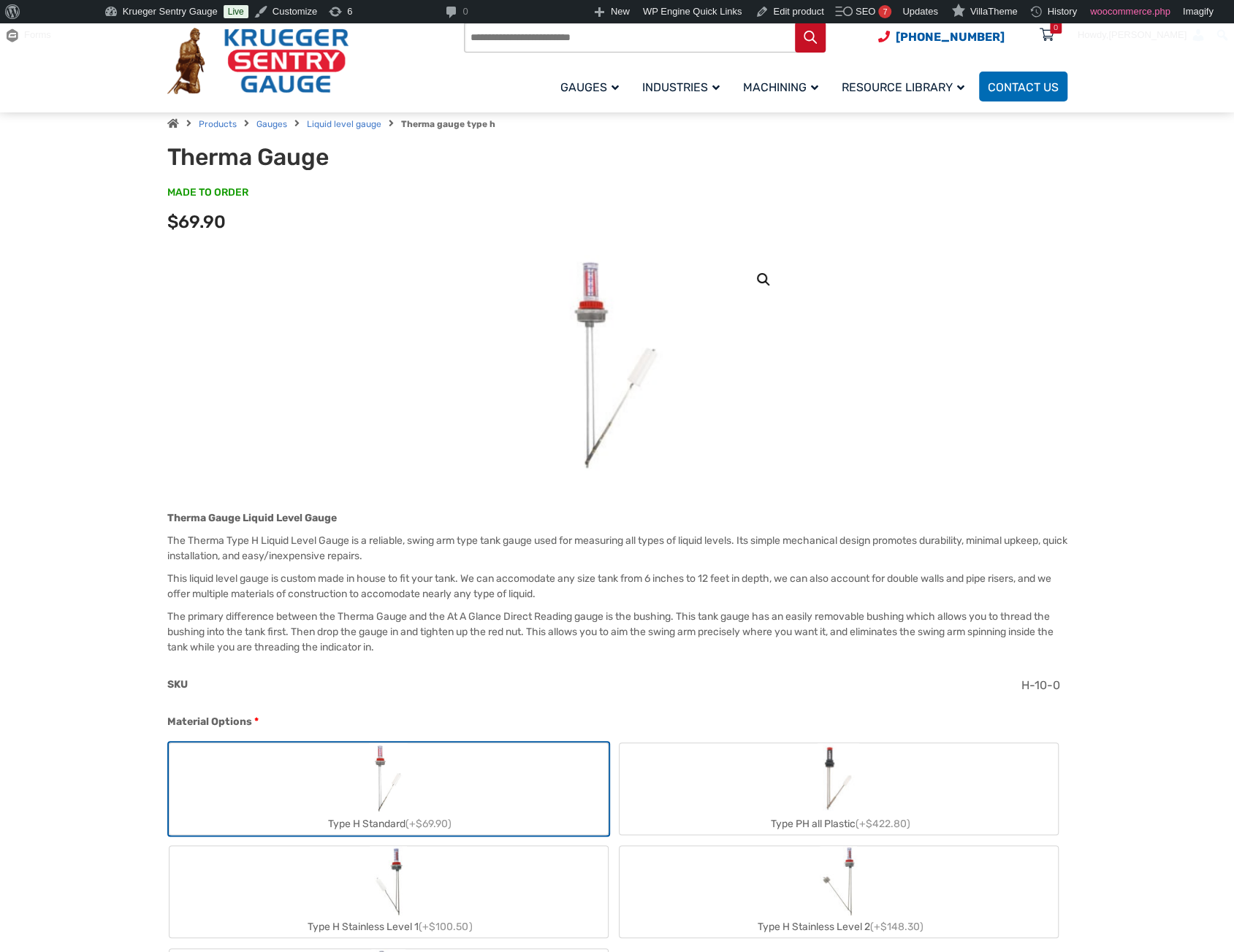
click at [741, 797] on label "Type PH all Plastic (+$422.80)" at bounding box center [839, 789] width 439 height 92
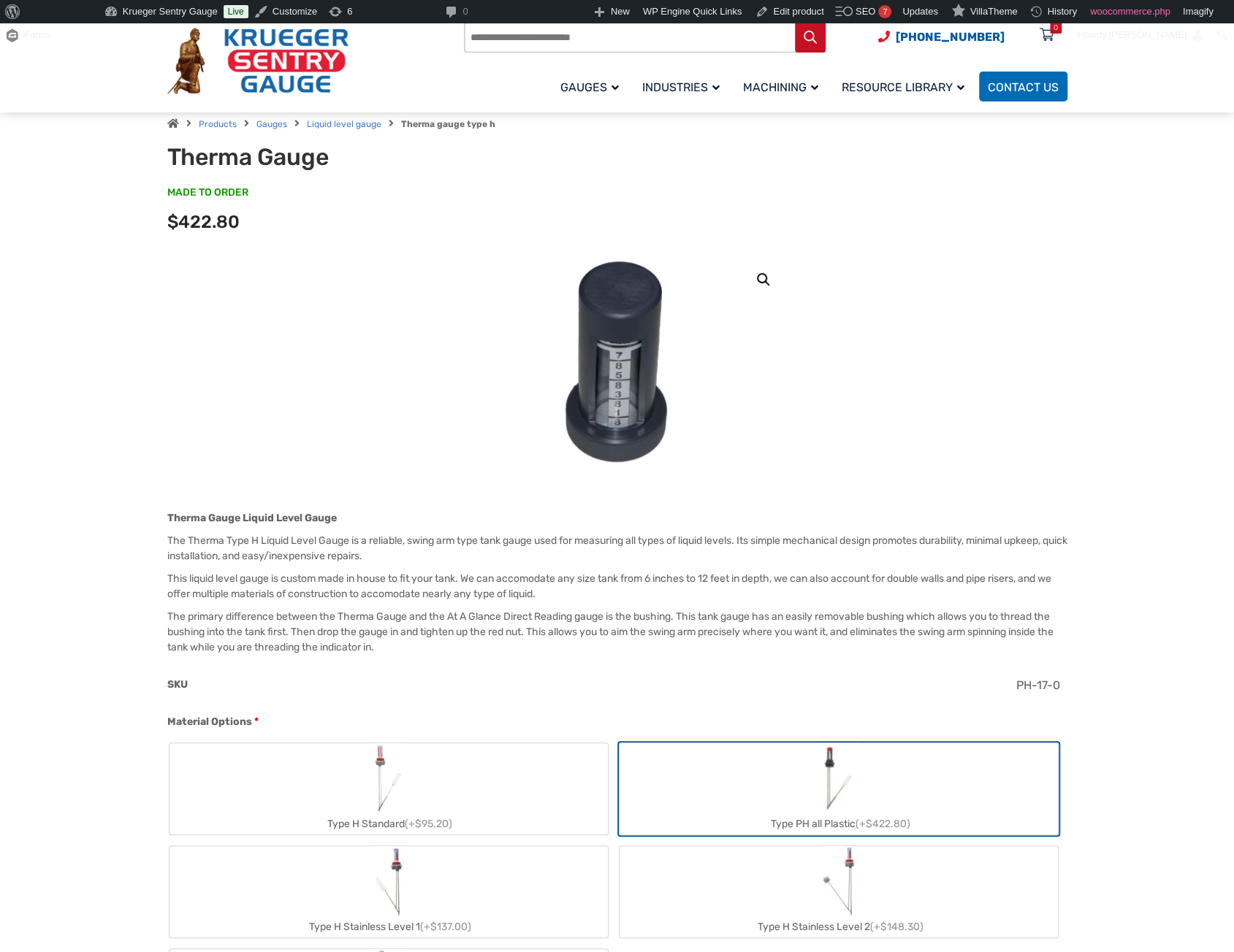
click at [524, 809] on label "Type H Standard (+$95.20)" at bounding box center [389, 789] width 439 height 92
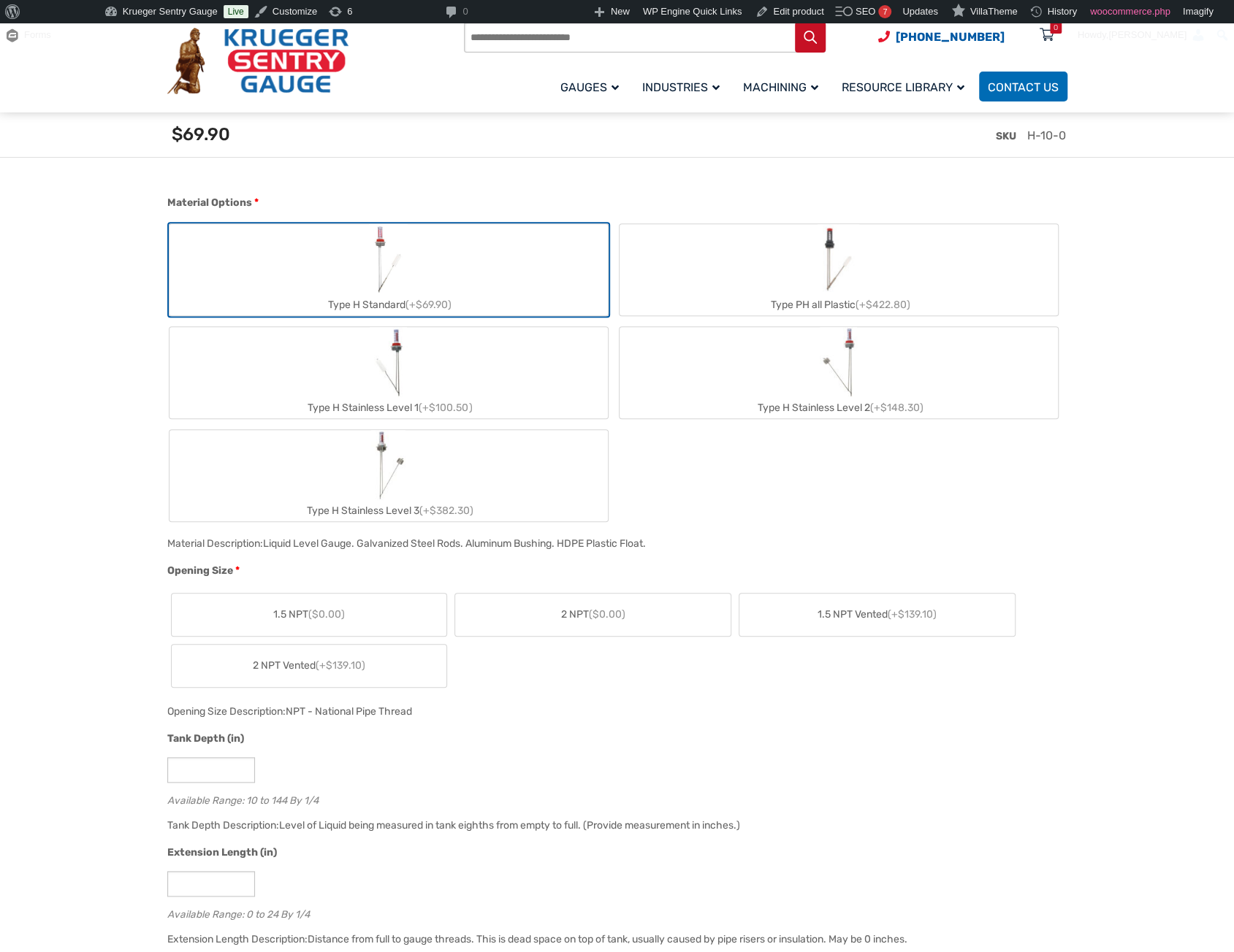
scroll to position [438, 0]
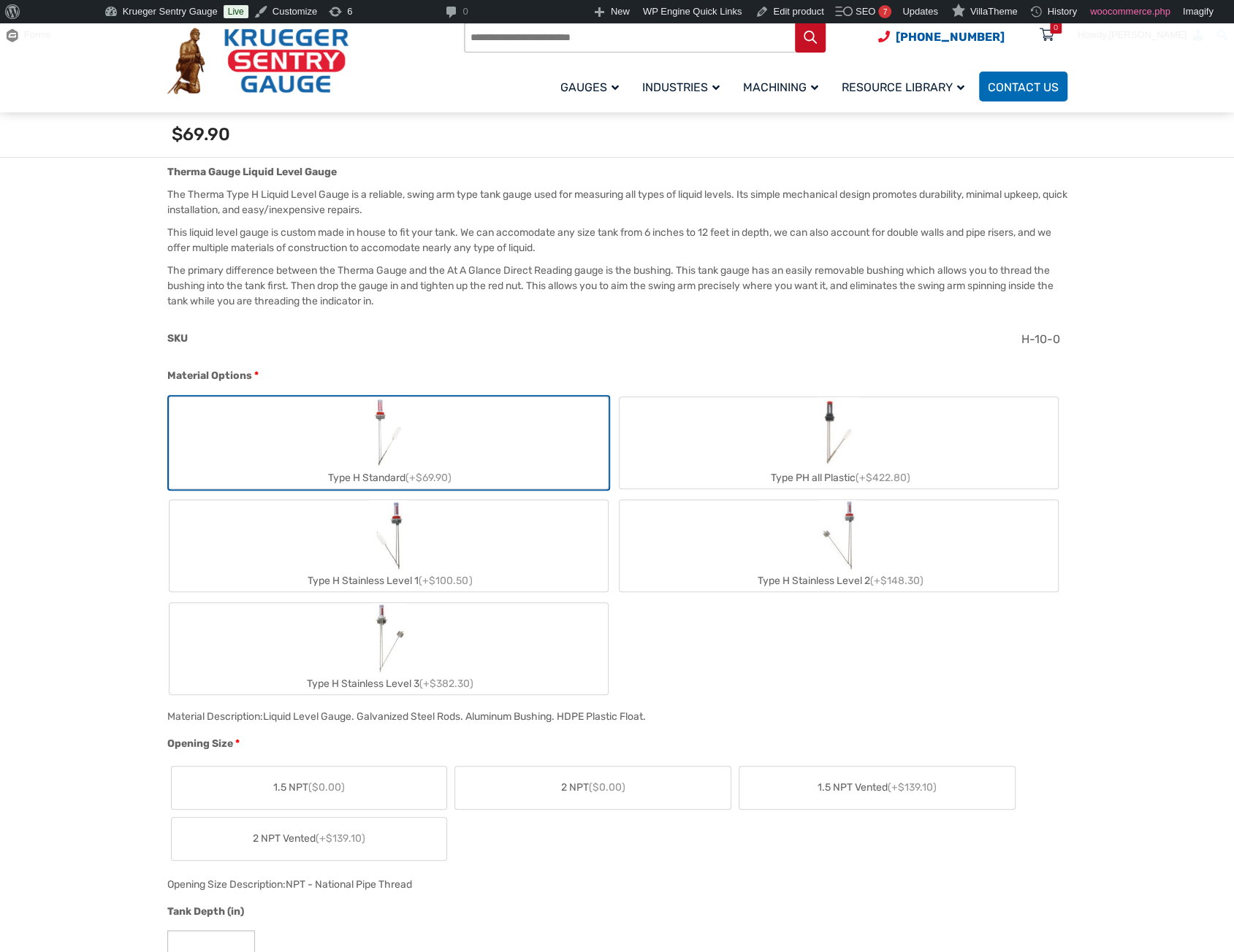
click at [456, 569] on label "Type H Stainless Level 1 (+$100.50)" at bounding box center [389, 546] width 439 height 92
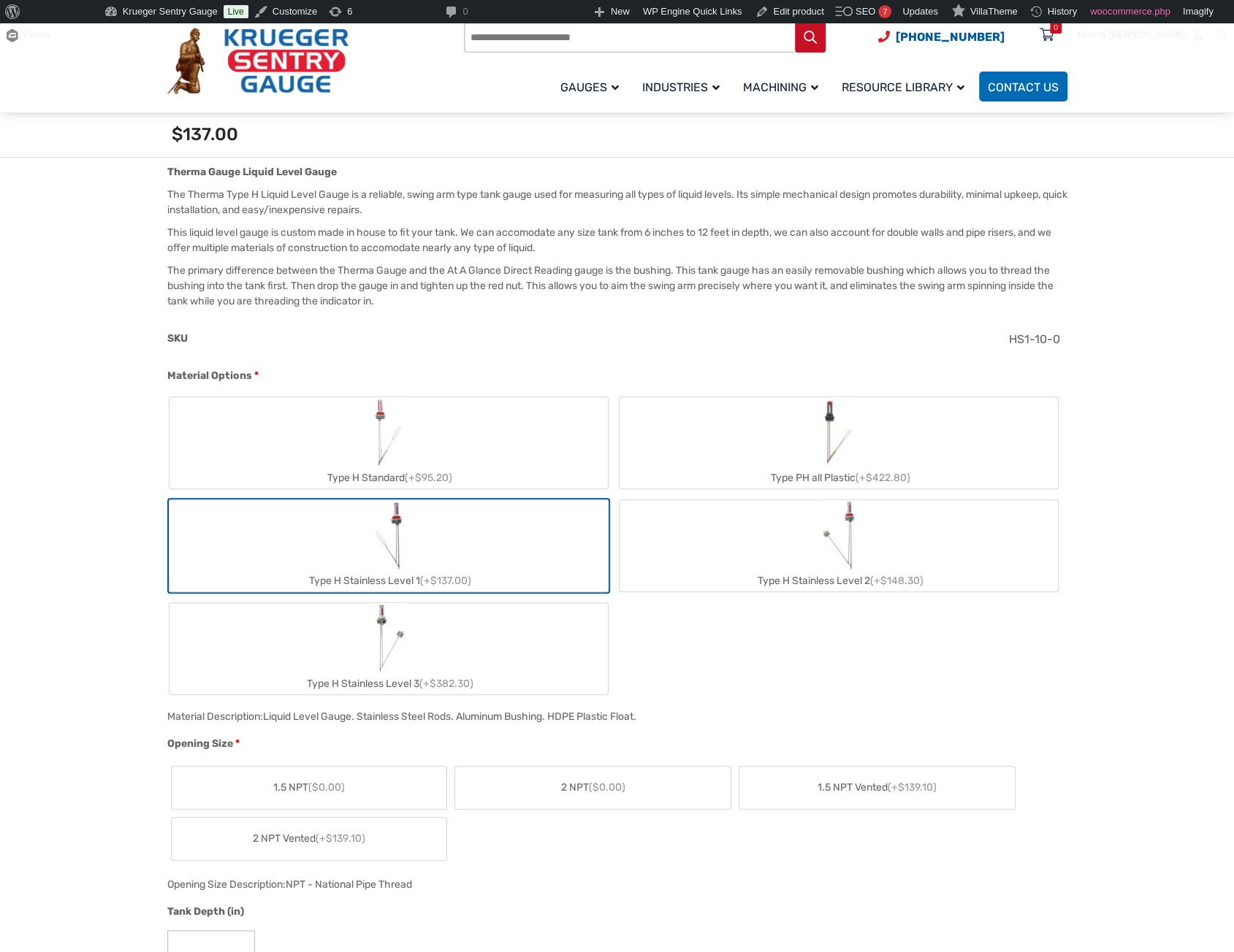
click at [475, 467] on div "Type H Standard (+$95.20)" at bounding box center [389, 478] width 439 height 21
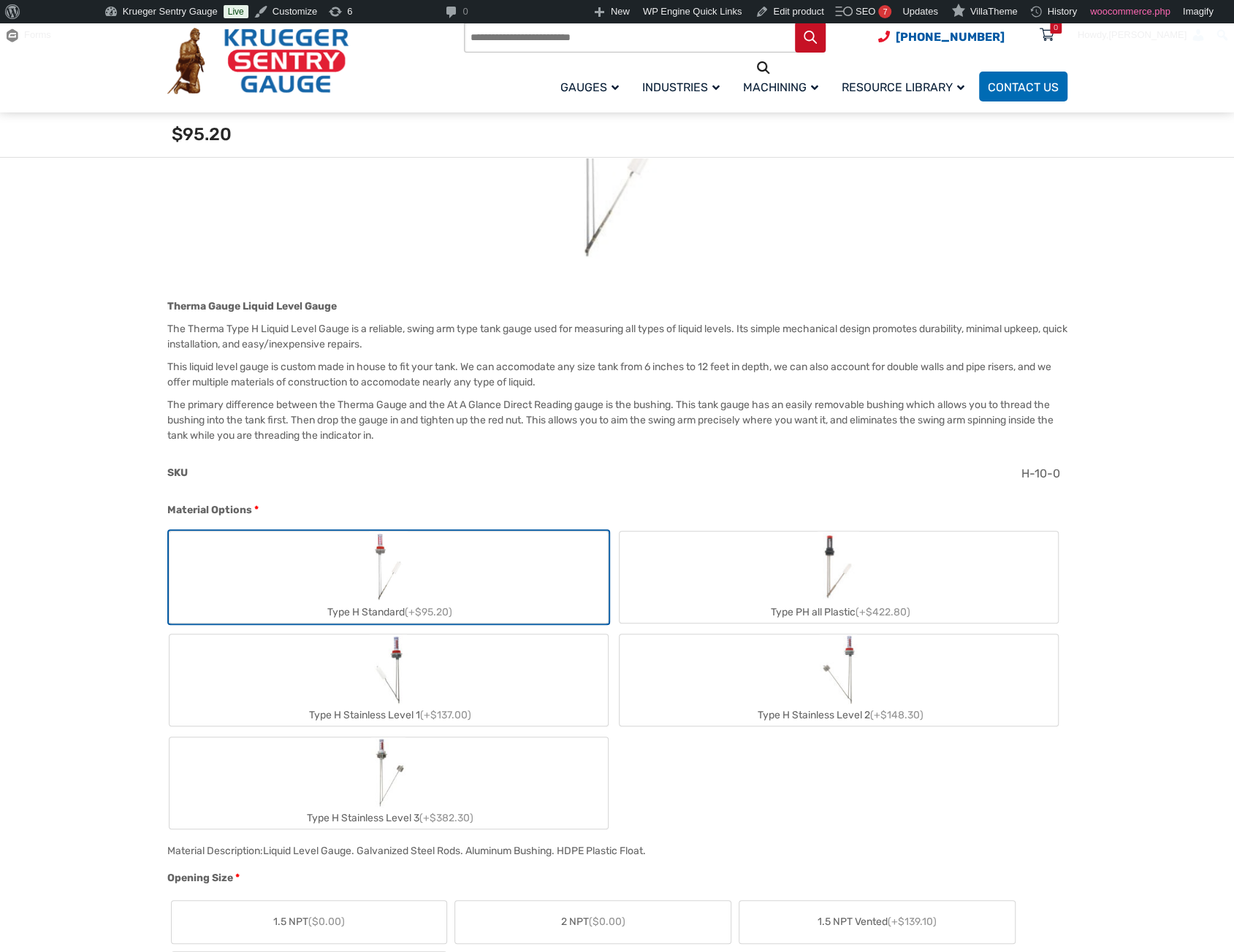
scroll to position [292, 0]
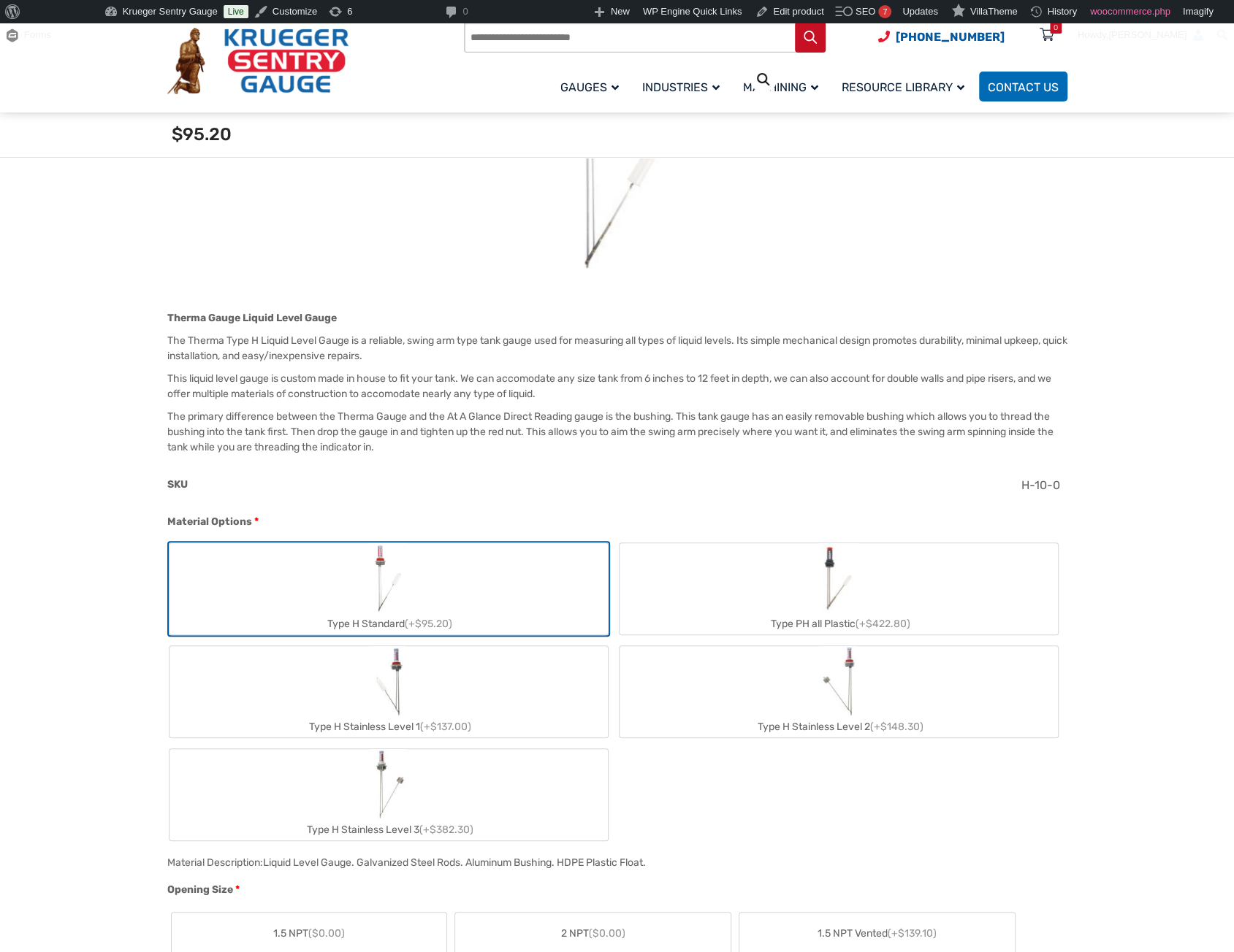
click at [705, 616] on div "Type PH all Plastic (+$422.80)" at bounding box center [839, 624] width 439 height 21
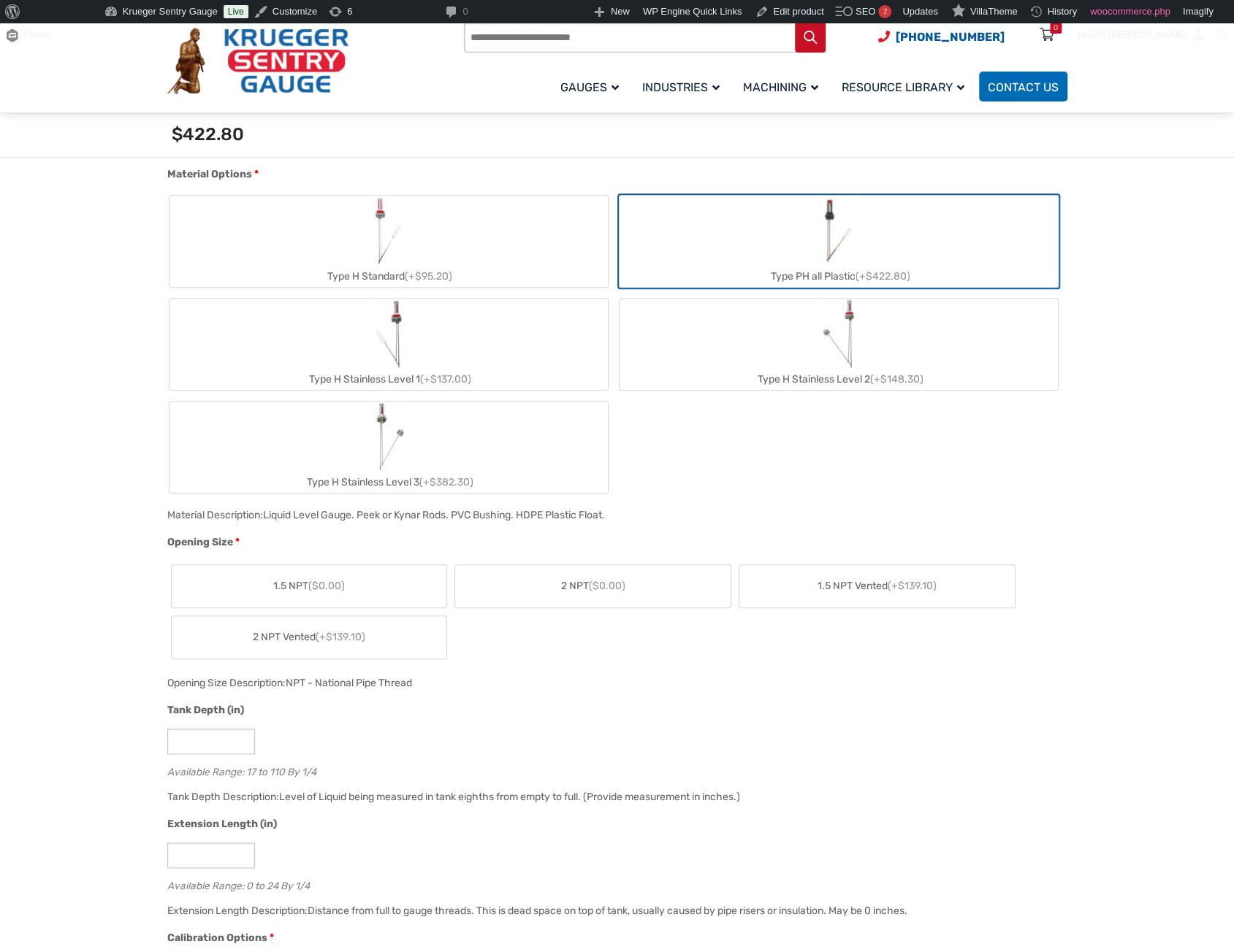
scroll to position [584, 0]
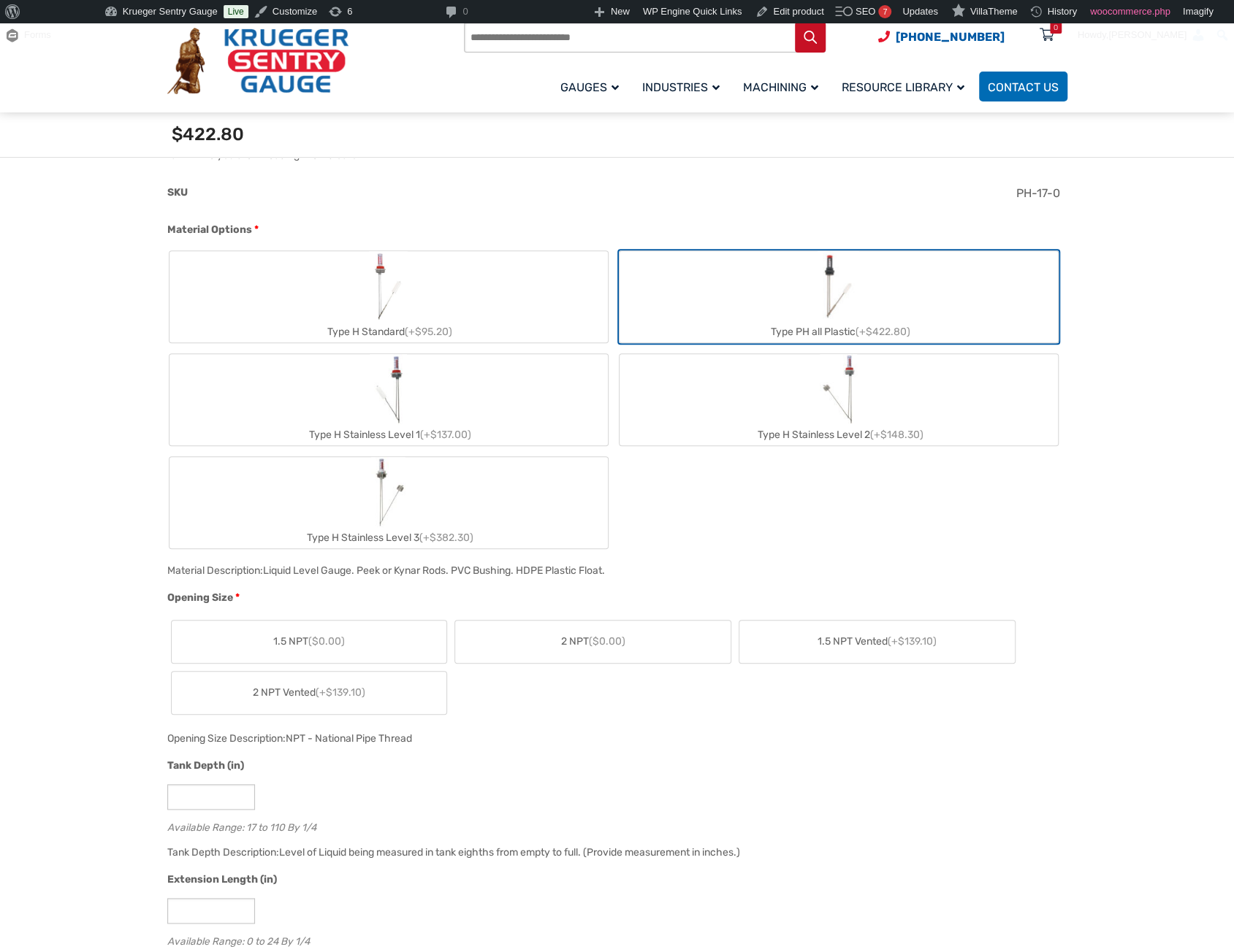
click at [418, 326] on span "(+$95.20)" at bounding box center [428, 332] width 47 height 13
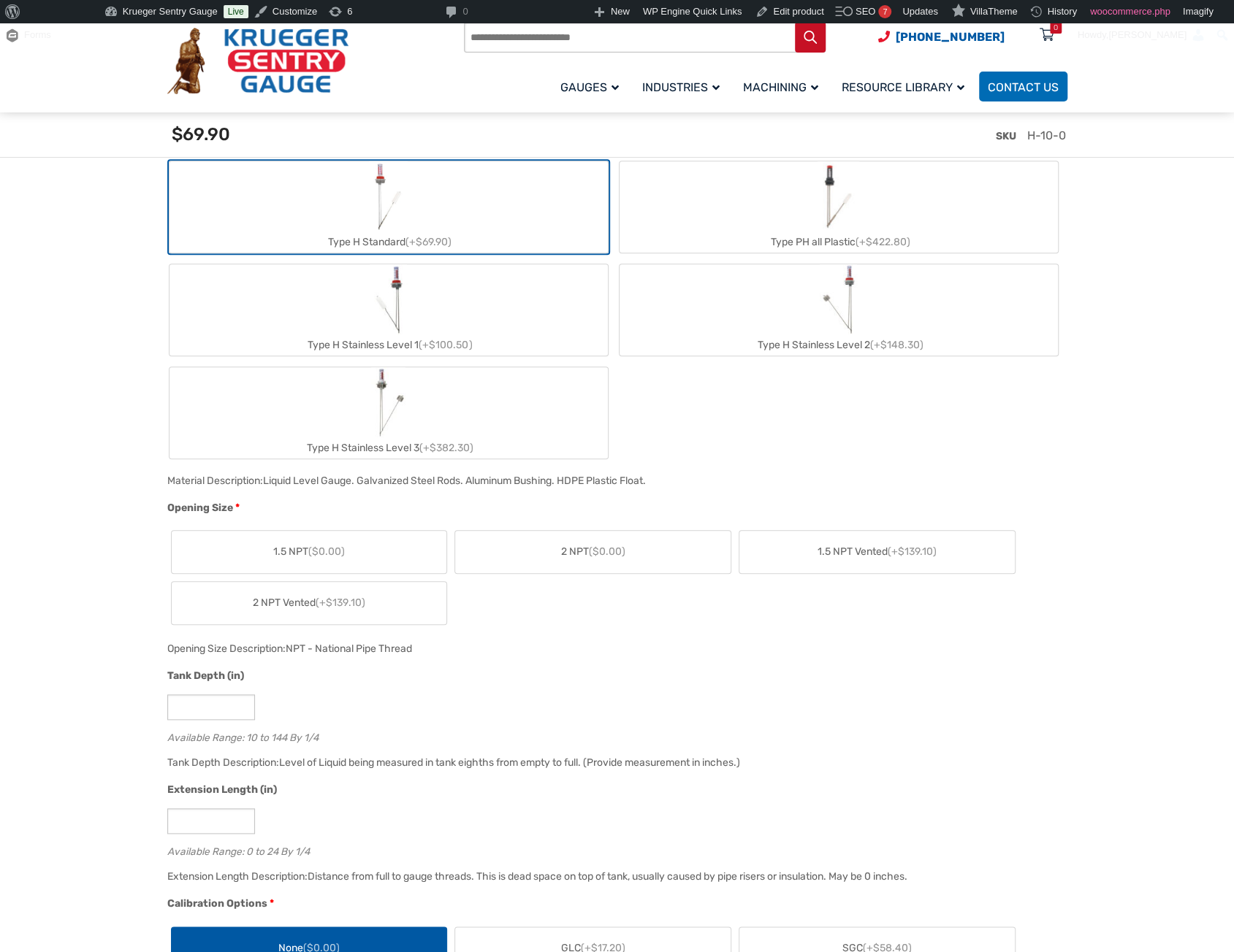
scroll to position [676, 0]
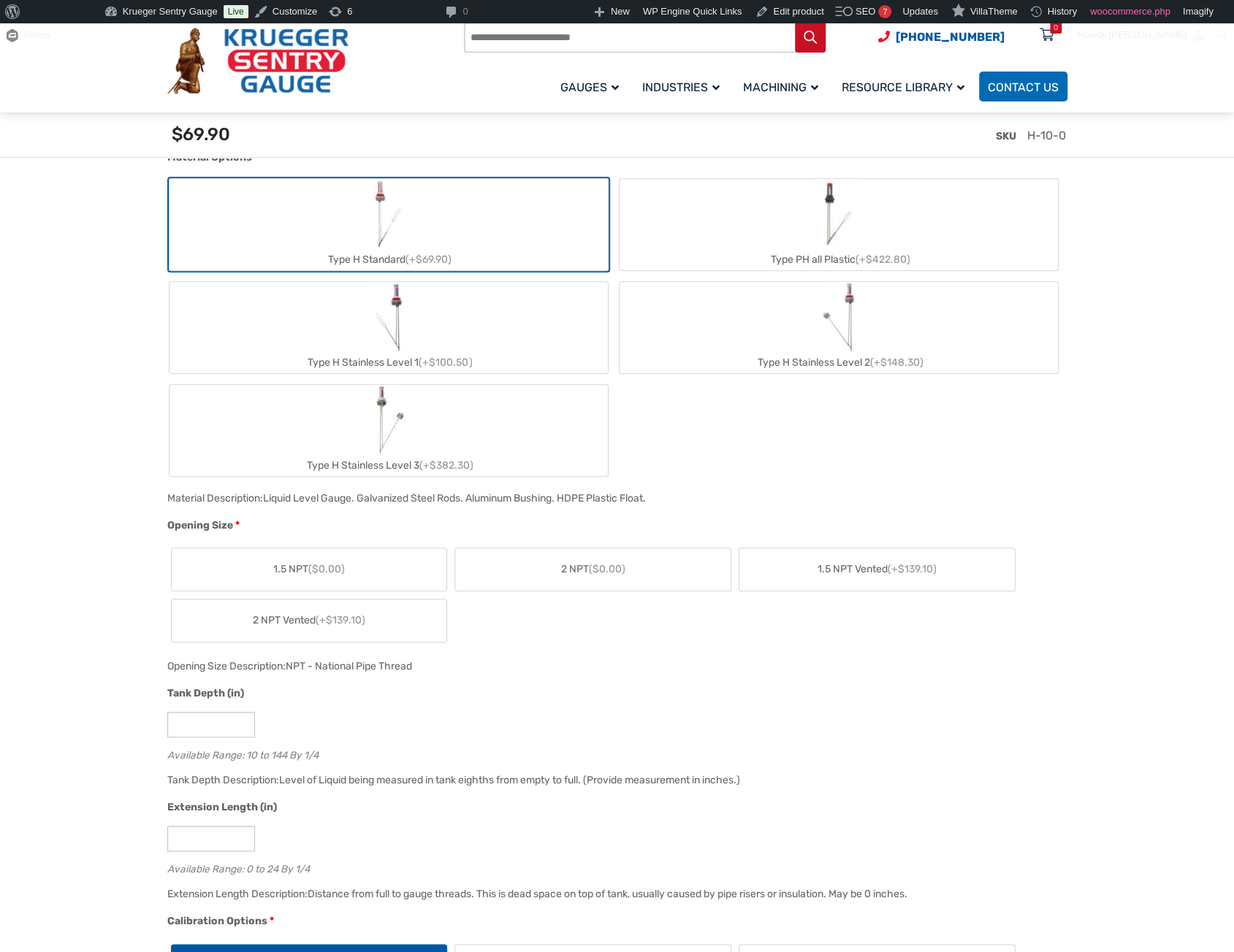
click at [430, 443] on label "Type H Stainless Level 3 (+$382.30)" at bounding box center [389, 431] width 439 height 92
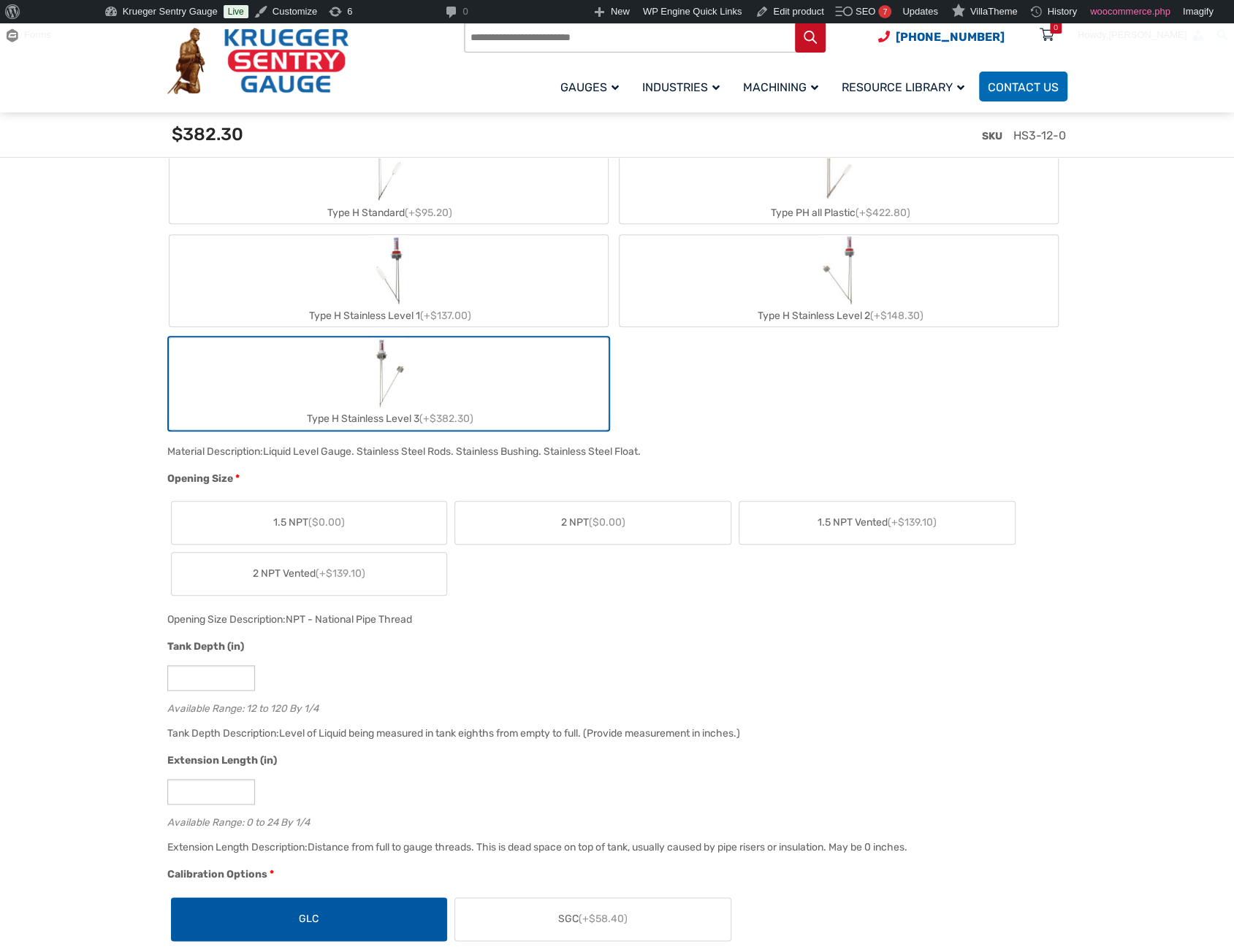
scroll to position [550, 0]
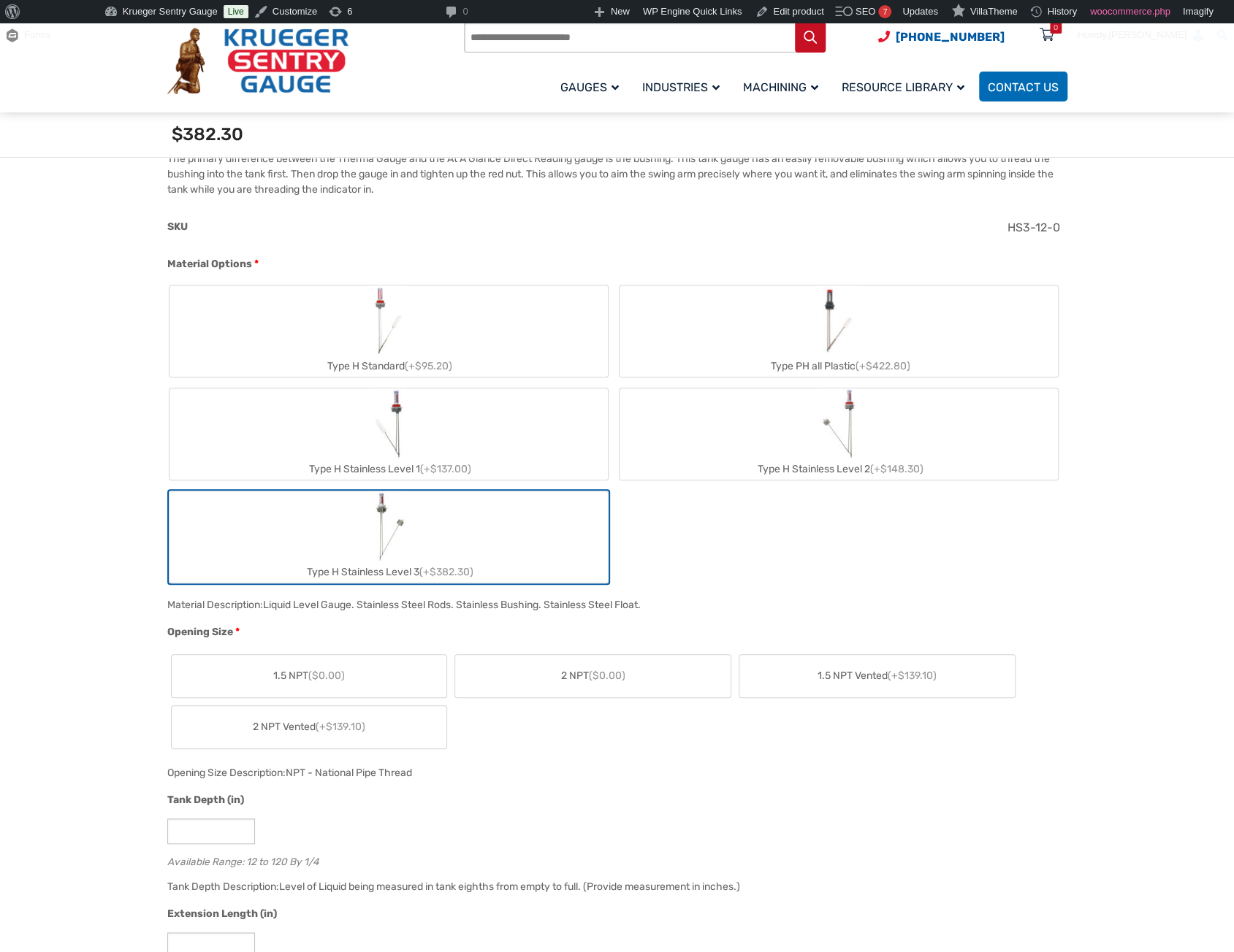
click at [830, 312] on img "Type PH all Plastic" at bounding box center [837, 320] width 41 height 70
type input "**"
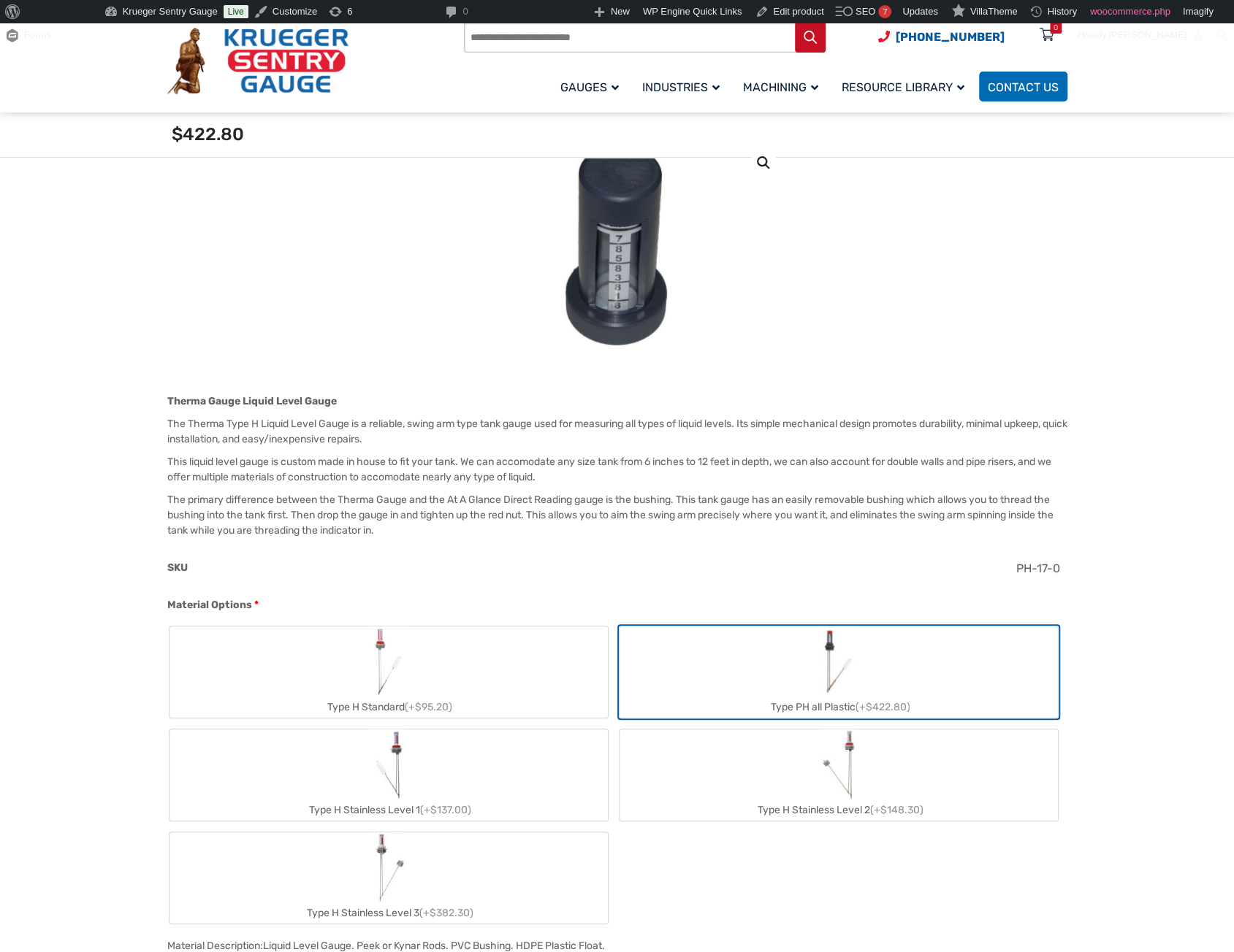
scroll to position [185, 0]
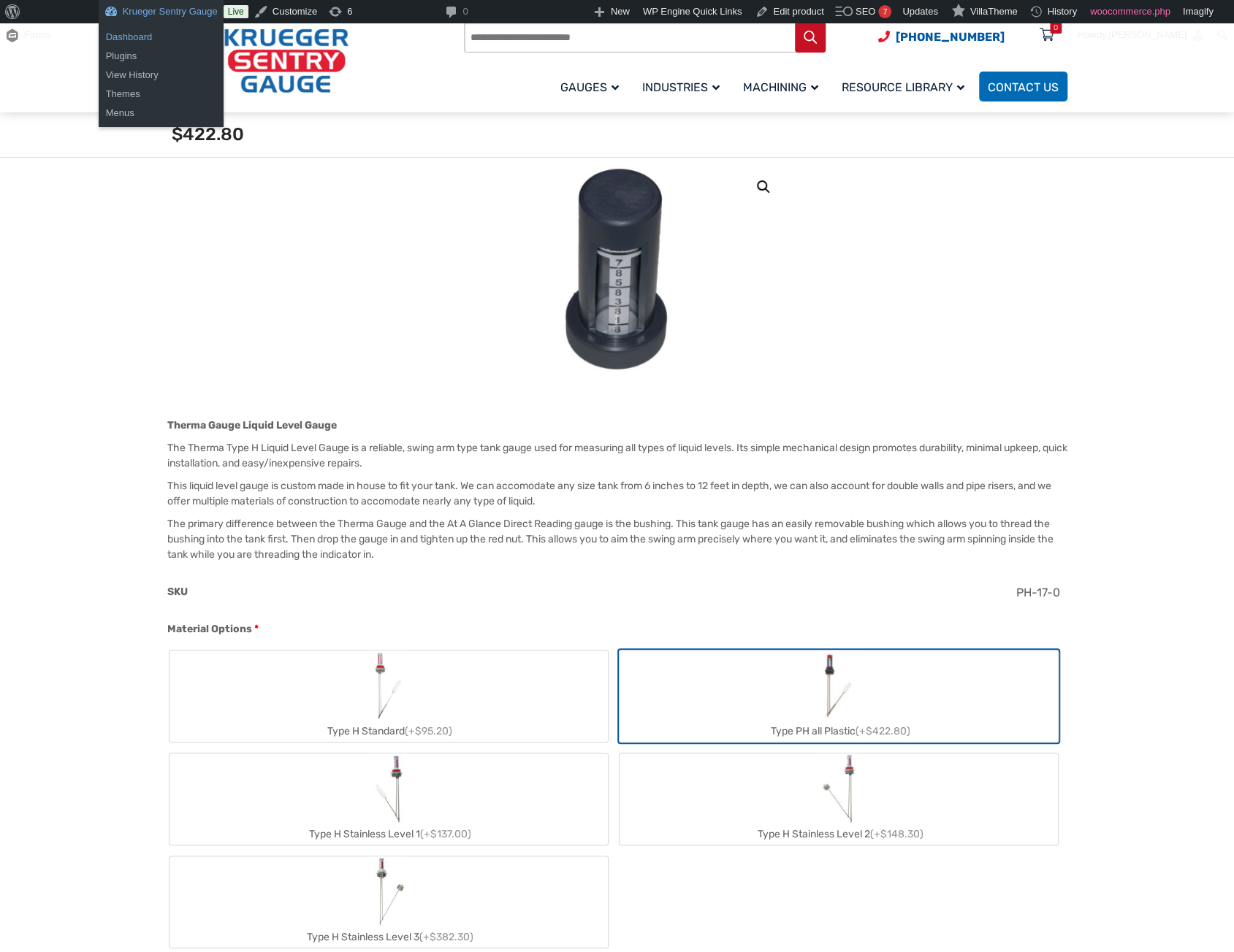
click at [142, 35] on link "Dashboard" at bounding box center [161, 37] width 125 height 19
